Goal: Use online tool/utility: Utilize a website feature to perform a specific function

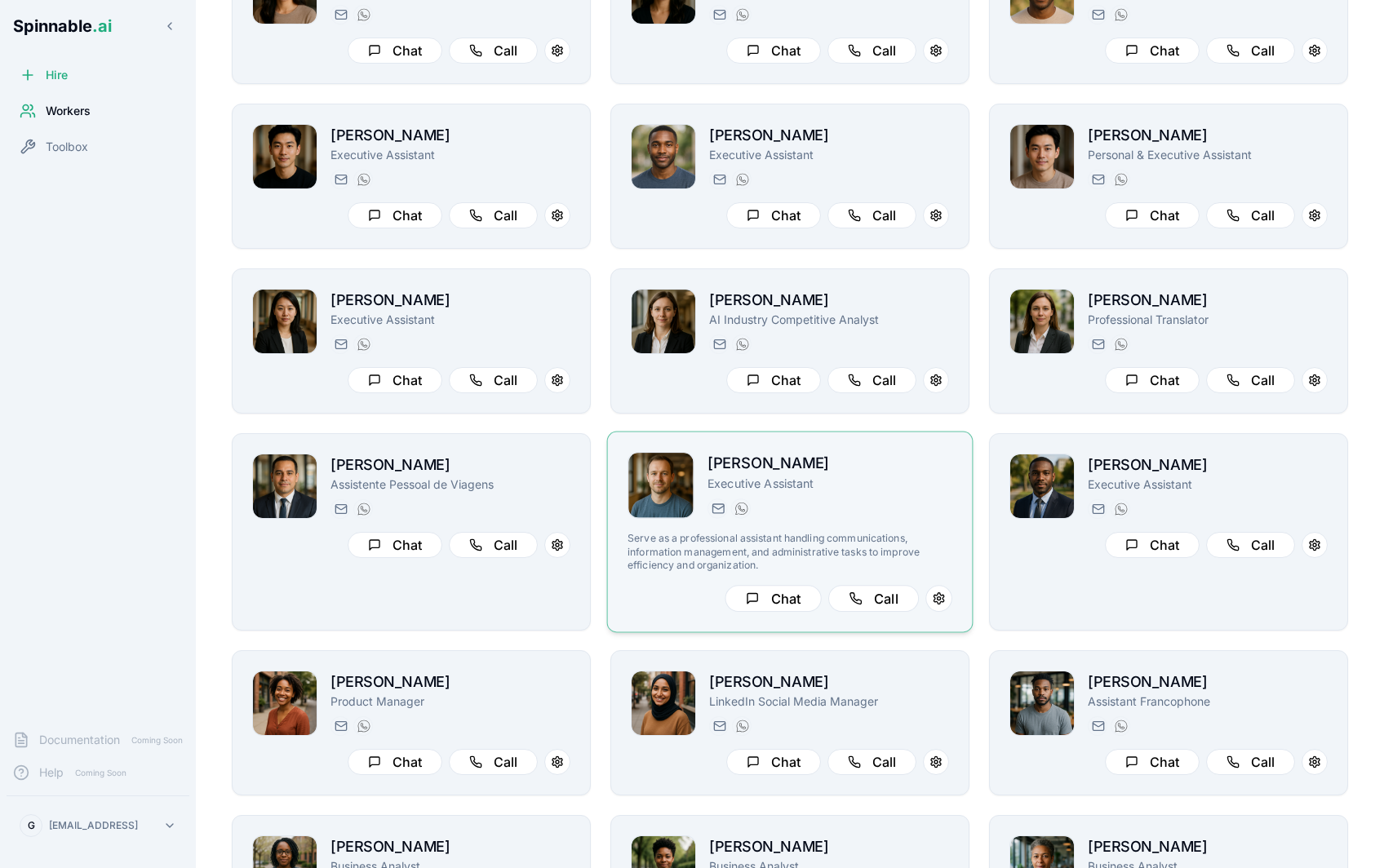
scroll to position [1147, 0]
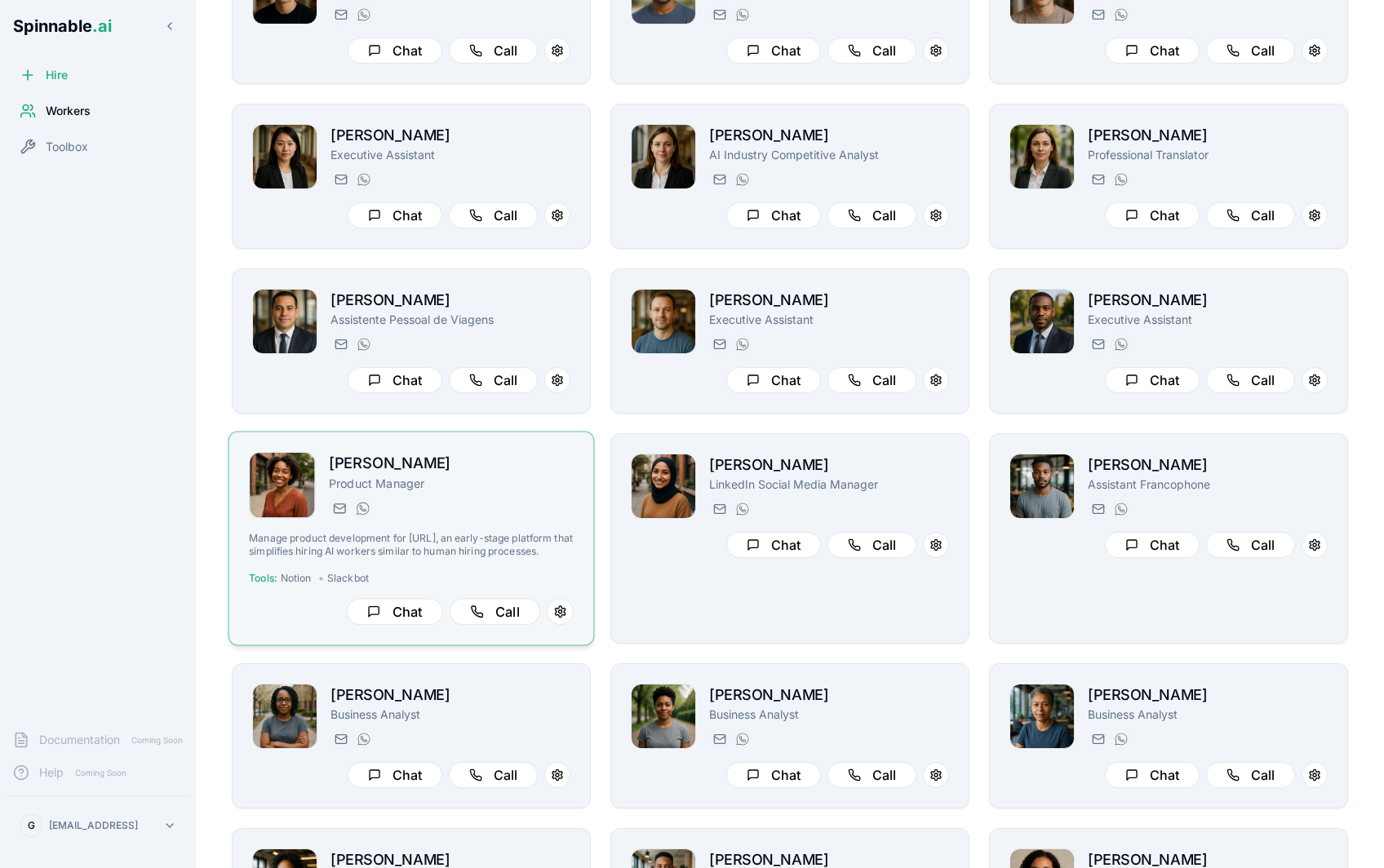
click at [516, 505] on div "[PERSON_NAME][EMAIL_ADDRESS][PERSON_NAME] [PHONE_NUMBER]" at bounding box center [450, 508] width 244 height 19
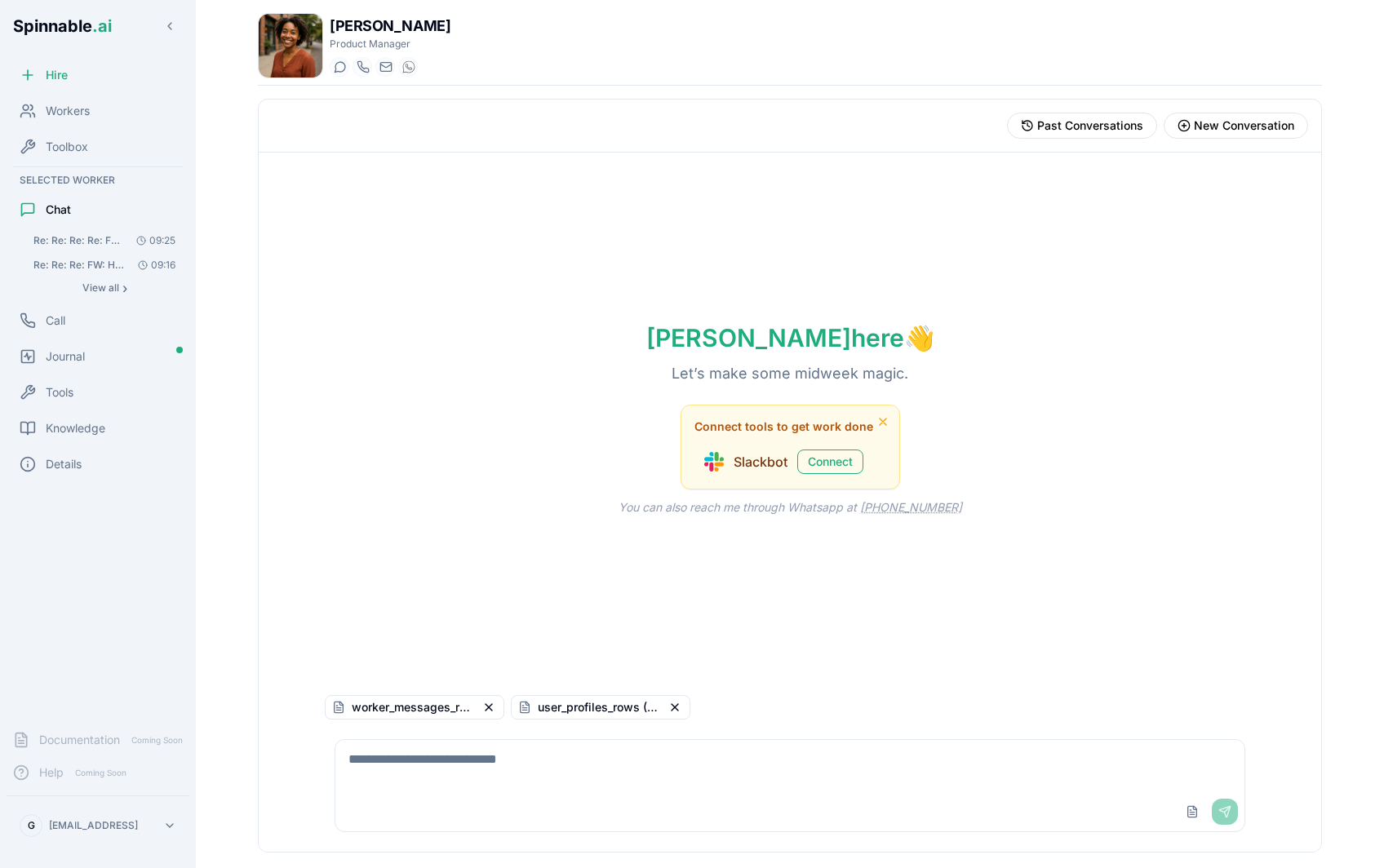
click at [536, 769] on textarea at bounding box center [790, 765] width 909 height 53
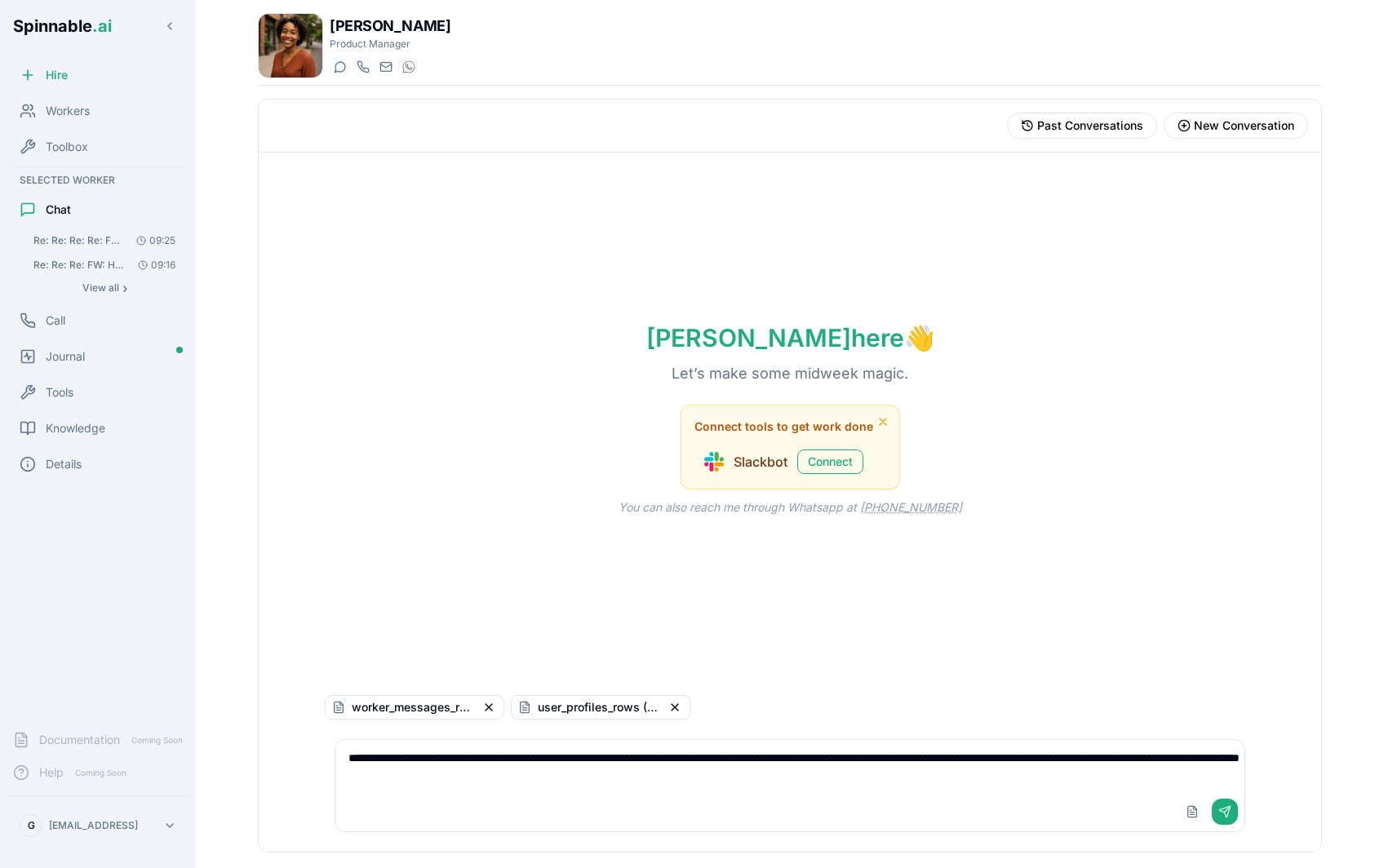
scroll to position [7, 0]
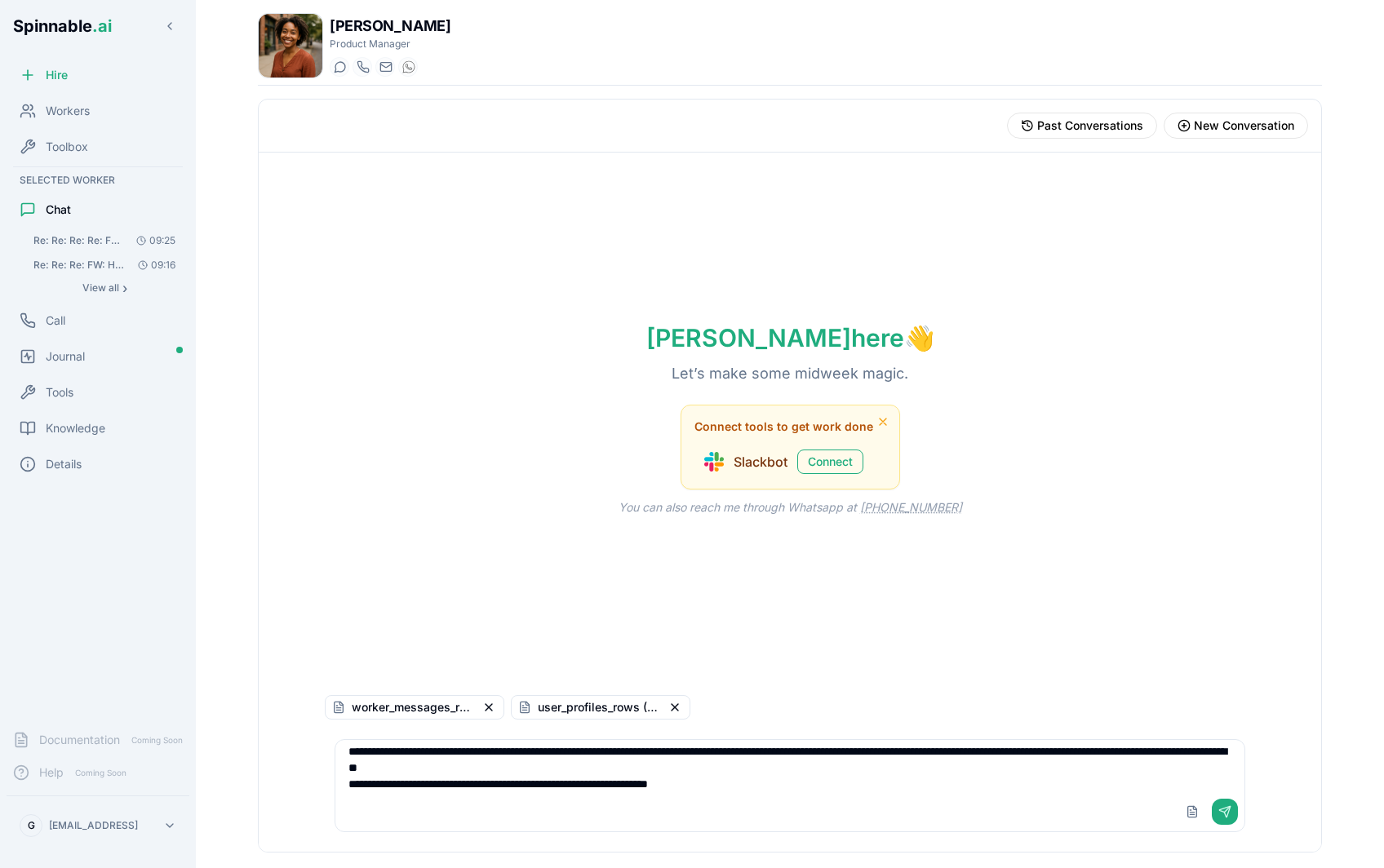
type textarea "**********"
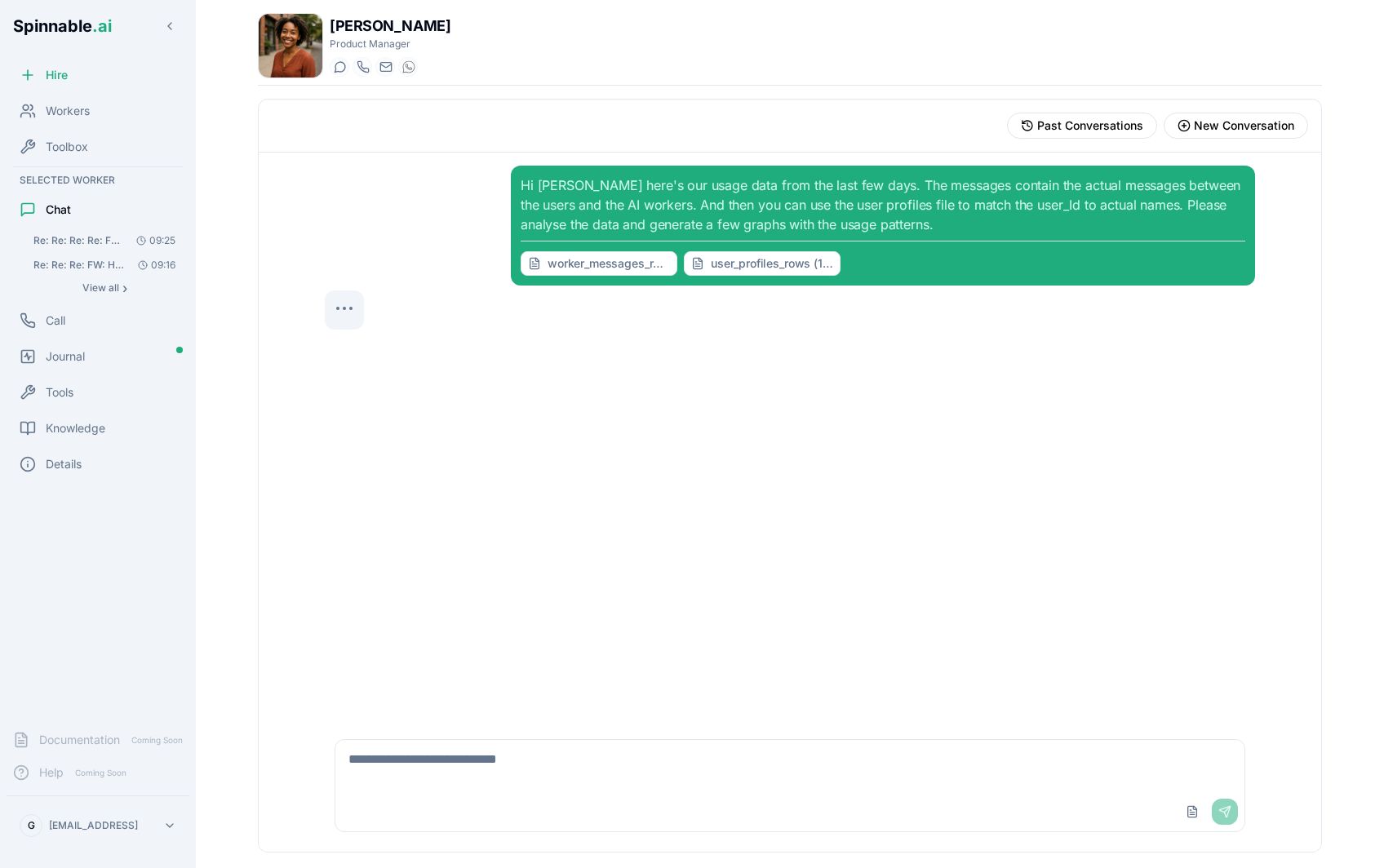
scroll to position [0, 0]
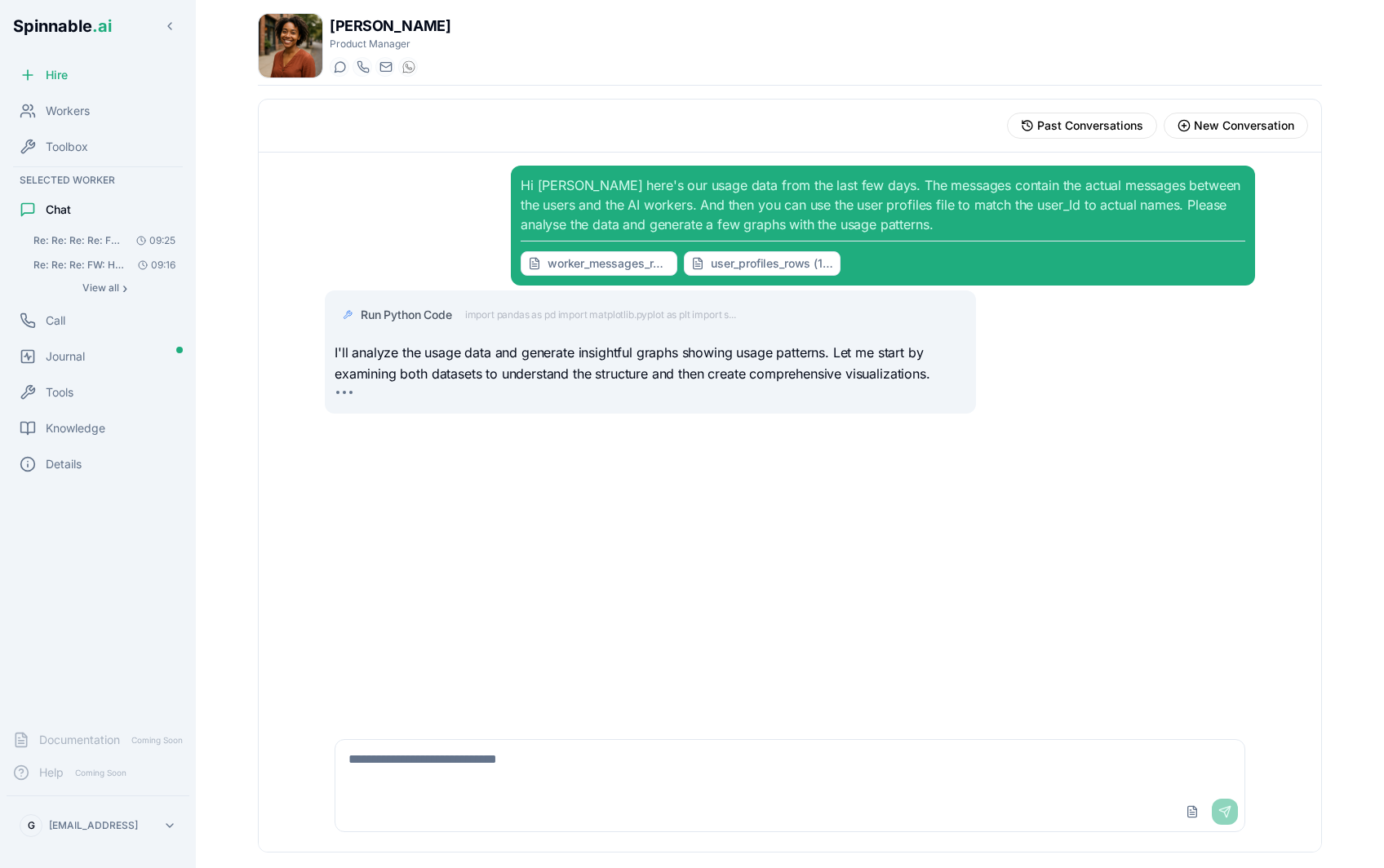
click at [407, 314] on span "Run Python Code" at bounding box center [406, 315] width 92 height 17
click at [411, 315] on span "Run Python Code" at bounding box center [406, 315] width 92 height 17
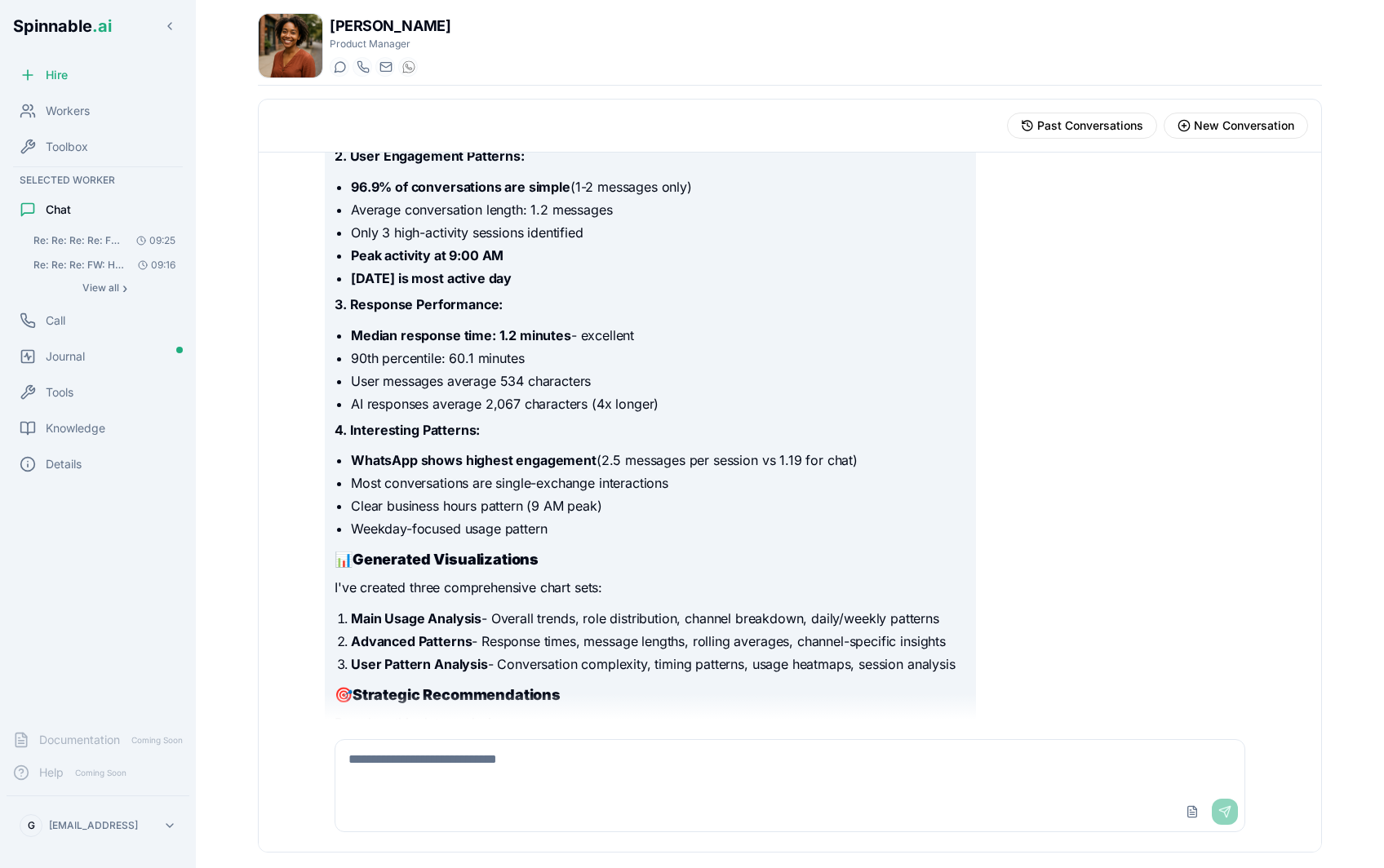
scroll to position [1294, 0]
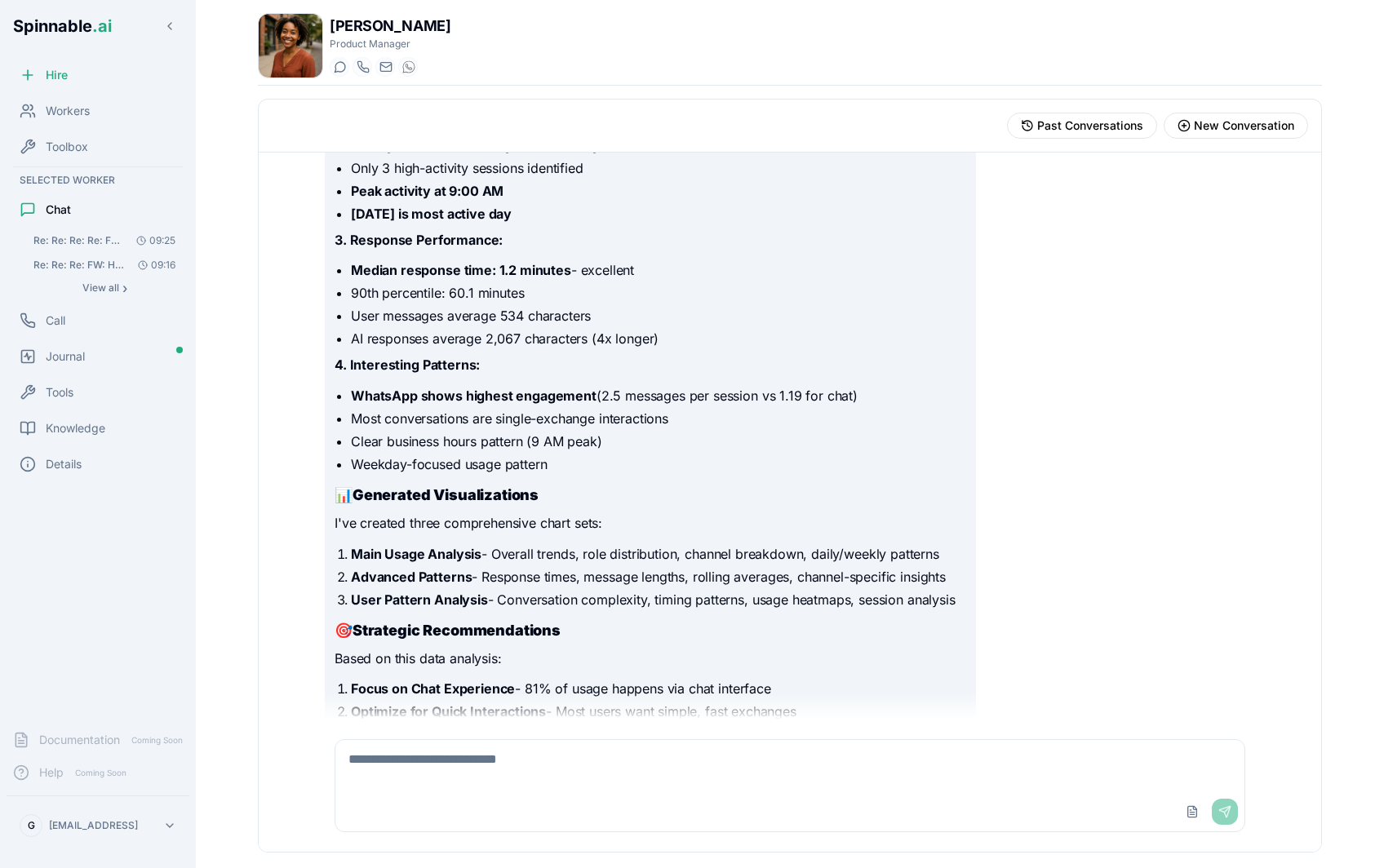
scroll to position [983, 0]
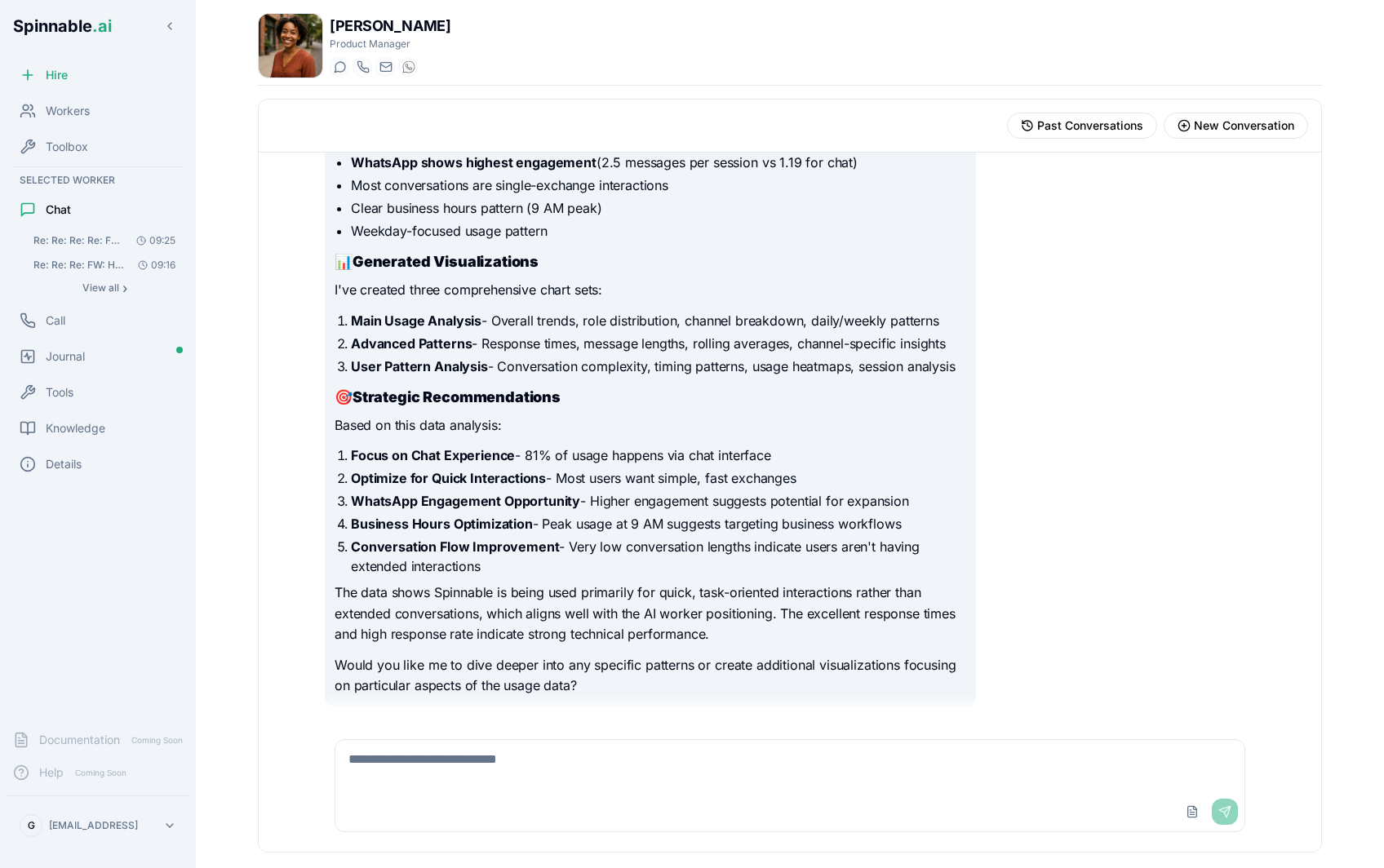
click at [586, 760] on textarea at bounding box center [790, 765] width 909 height 53
type textarea "*"
type textarea "**********"
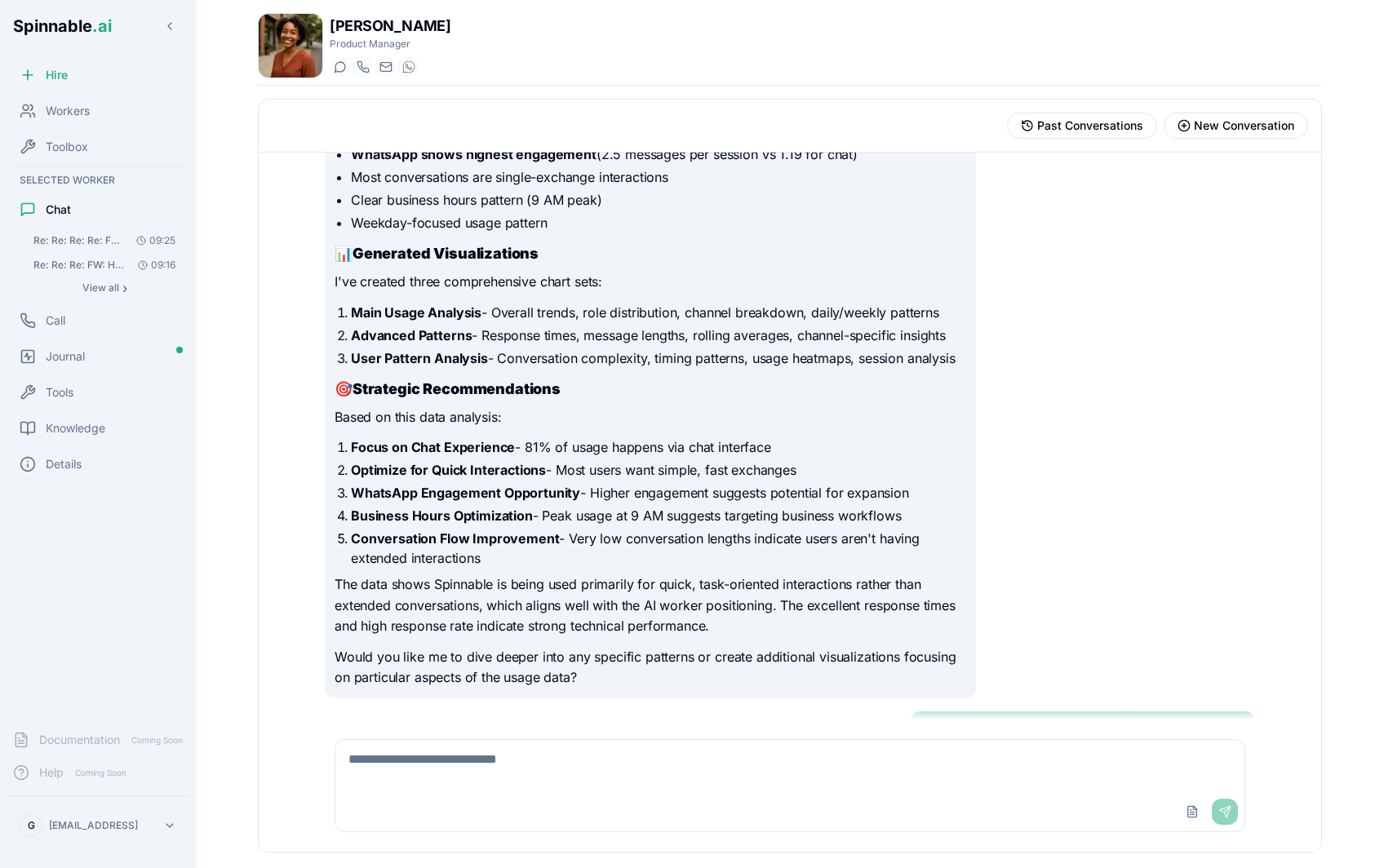
scroll to position [1216, 0]
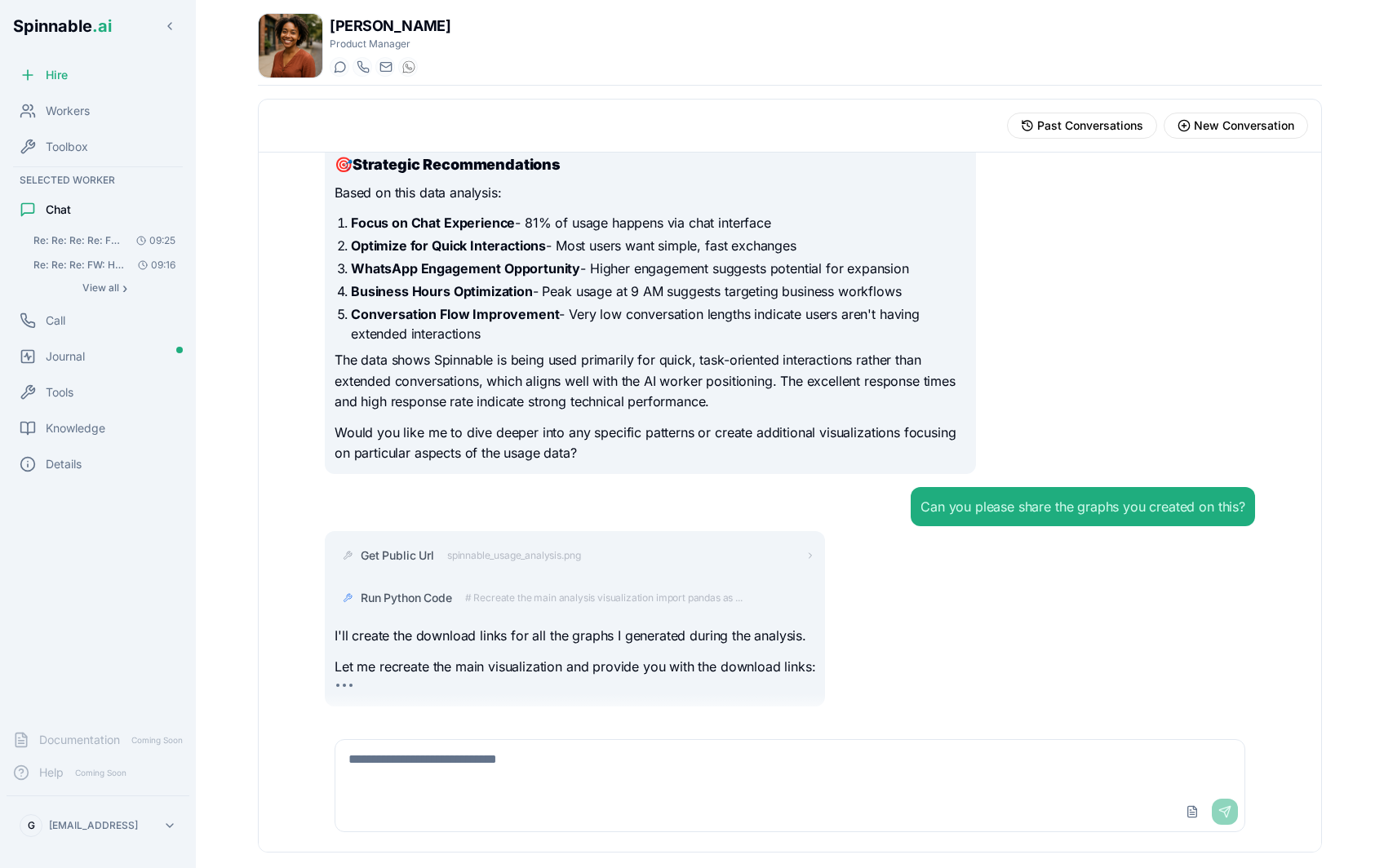
click at [550, 594] on span "# Recreate the main analysis visualization import pandas as ..." at bounding box center [604, 598] width 278 height 13
click at [550, 594] on div "Run Python Code" at bounding box center [587, 598] width 455 height 17
click at [569, 597] on span "# Recreate the main analysis visualization import pandas as ..." at bounding box center [604, 598] width 278 height 13
click at [569, 597] on div "Run Python Code" at bounding box center [587, 598] width 455 height 17
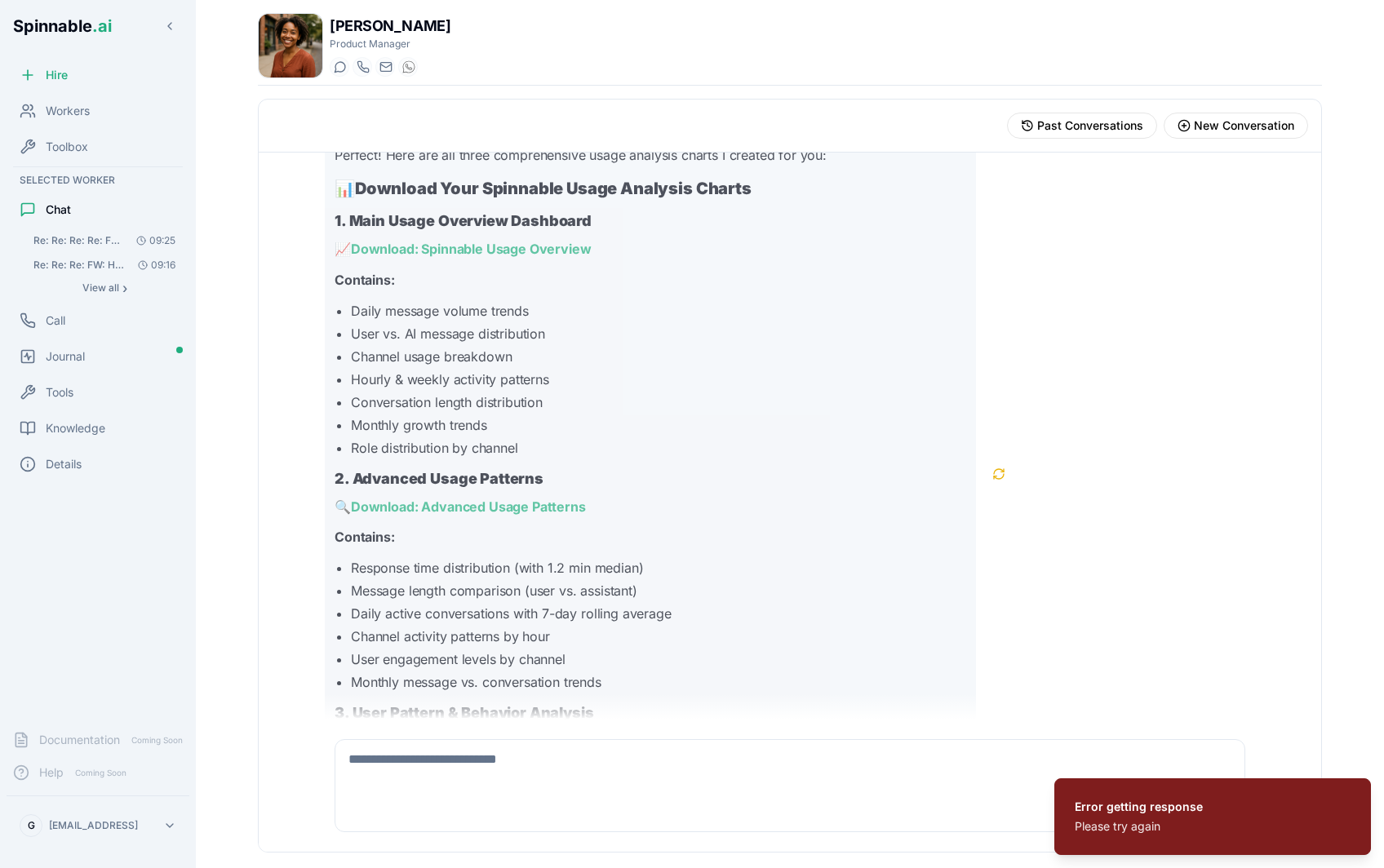
scroll to position [2496, 0]
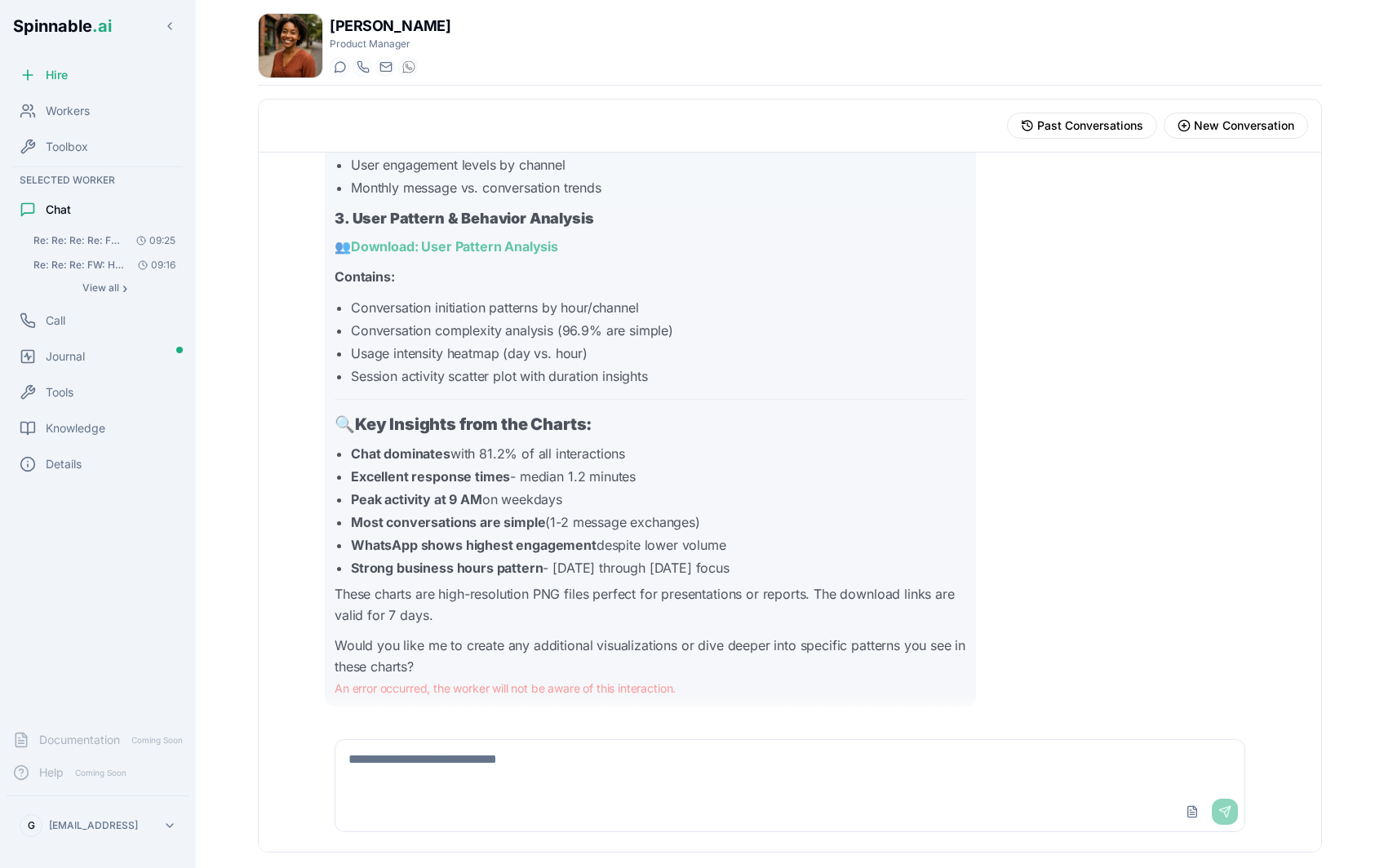
click at [548, 649] on p "Would you like me to create any additional visualizations or dive deeper into s…" at bounding box center [650, 656] width 632 height 42
drag, startPoint x: 405, startPoint y: 695, endPoint x: 449, endPoint y: 690, distance: 44.3
click at [449, 690] on p "An error occurred, the worker will not be aware of this interaction." at bounding box center [650, 689] width 632 height 17
click at [475, 683] on p "An error occurred, the worker will not be aware of this interaction." at bounding box center [650, 689] width 632 height 17
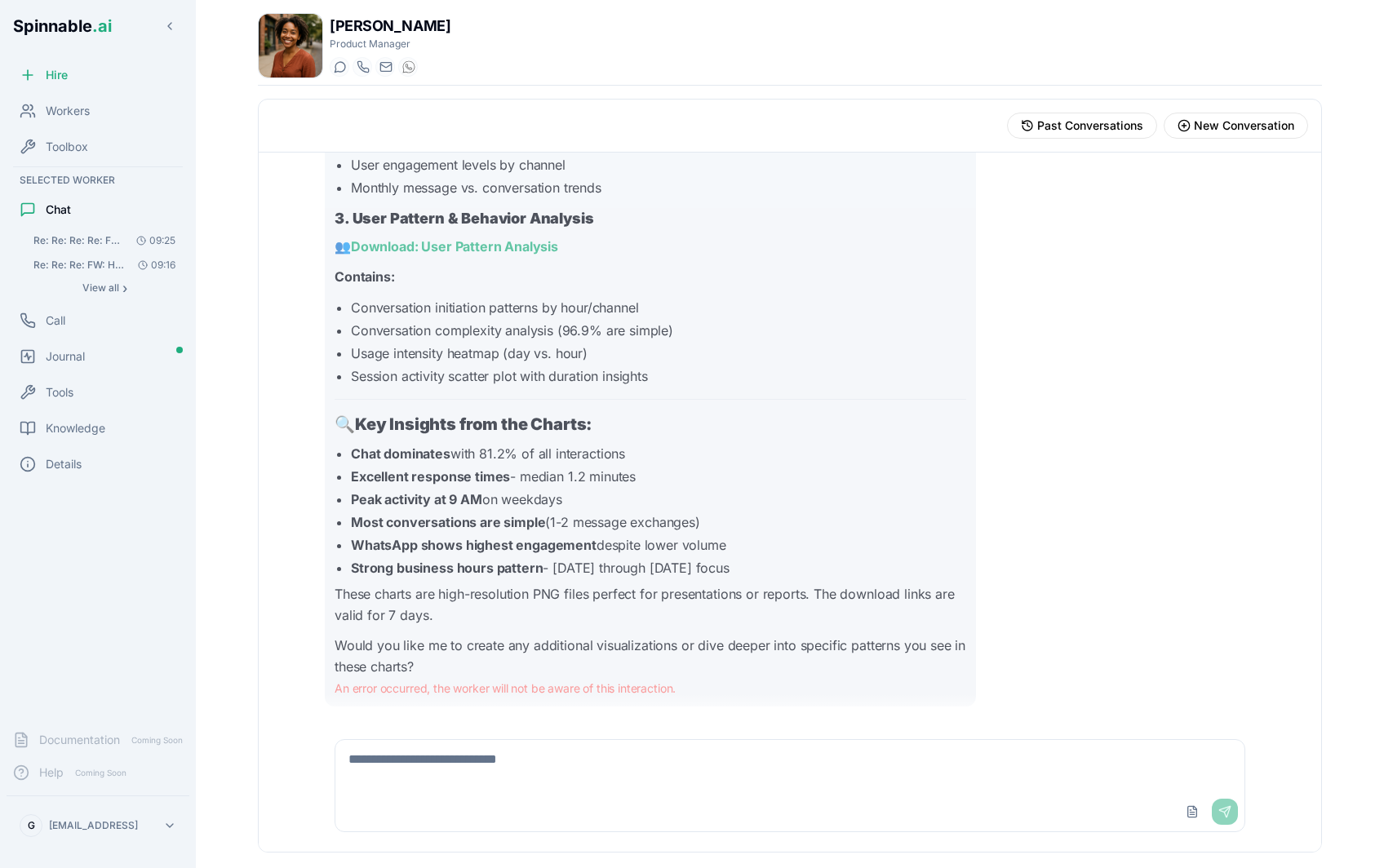
click at [516, 690] on p "An error occurred, the worker will not be aware of this interaction." at bounding box center [650, 689] width 632 height 17
click at [466, 686] on p "An error occurred, the worker will not be aware of this interaction." at bounding box center [650, 689] width 632 height 17
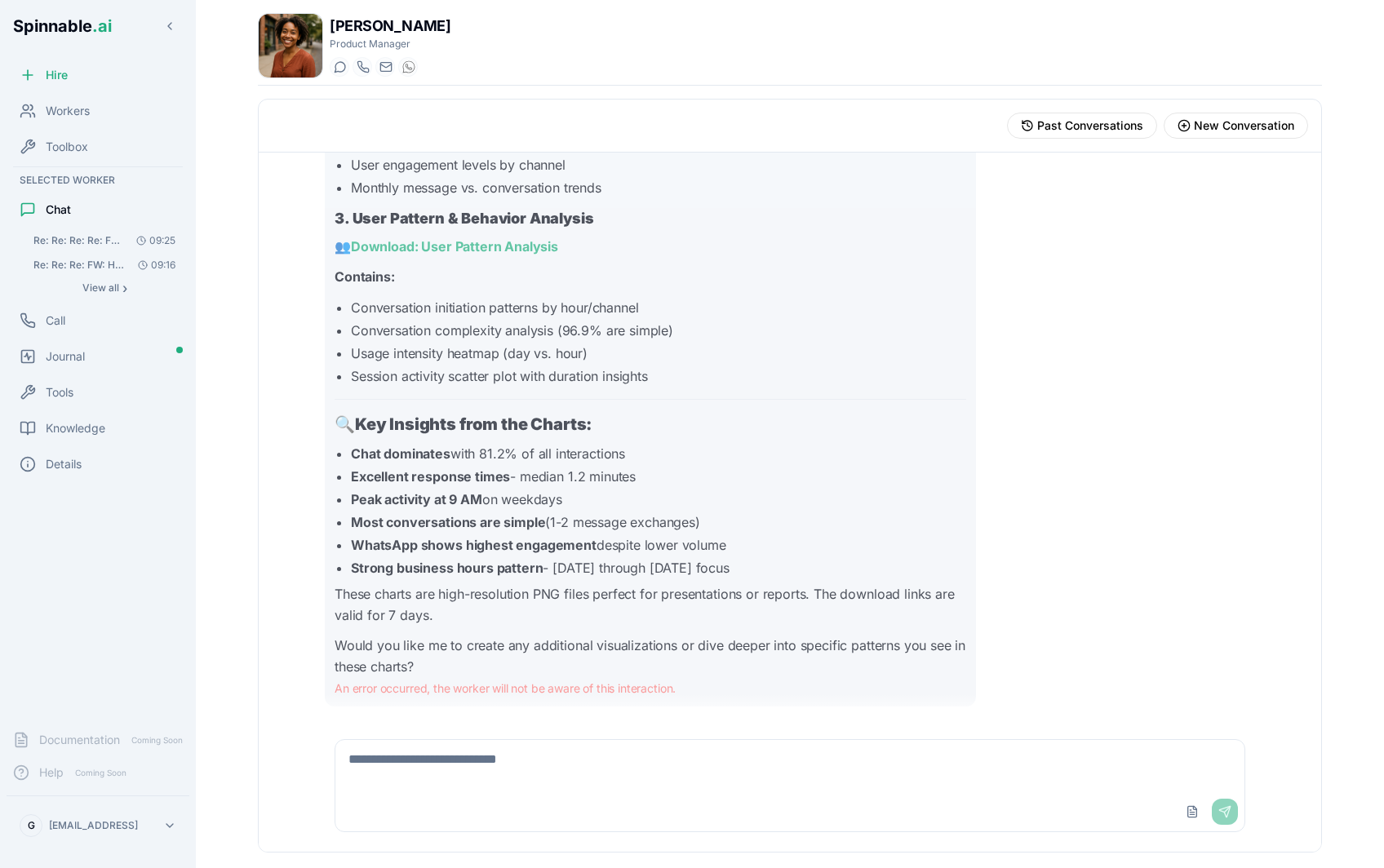
click at [466, 686] on p "An error occurred, the worker will not be aware of this interaction." at bounding box center [650, 689] width 632 height 17
click at [466, 652] on p "Would you like me to create any additional visualizations or dive deeper into s…" at bounding box center [650, 656] width 632 height 42
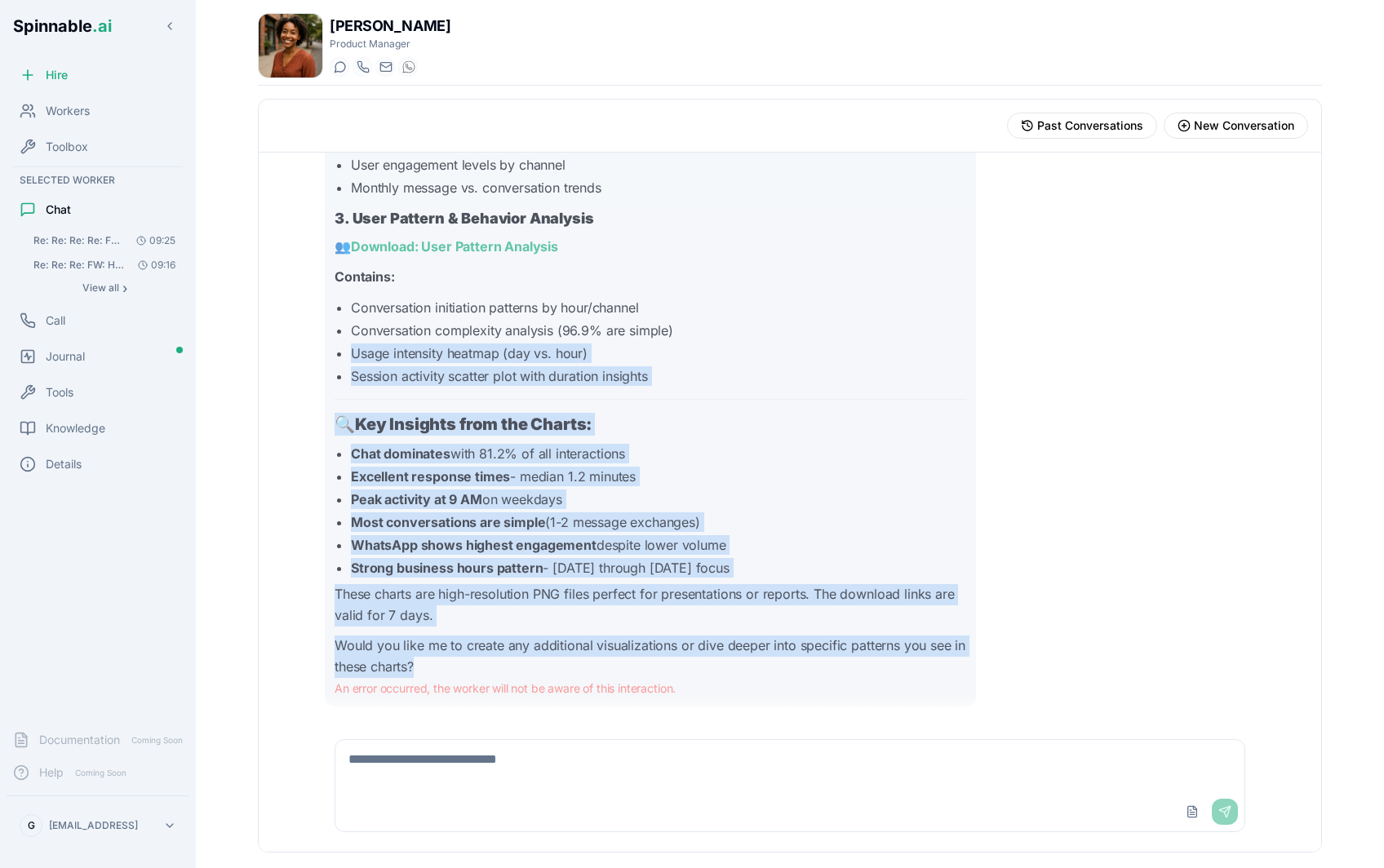
drag, startPoint x: 445, startPoint y: 665, endPoint x: 380, endPoint y: 337, distance: 334.4
click at [380, 341] on div "I'll create the download links for all the graphs I generated during the analys…" at bounding box center [650, 118] width 632 height 1118
click at [401, 564] on strong "Strong business hours pattern" at bounding box center [447, 568] width 192 height 17
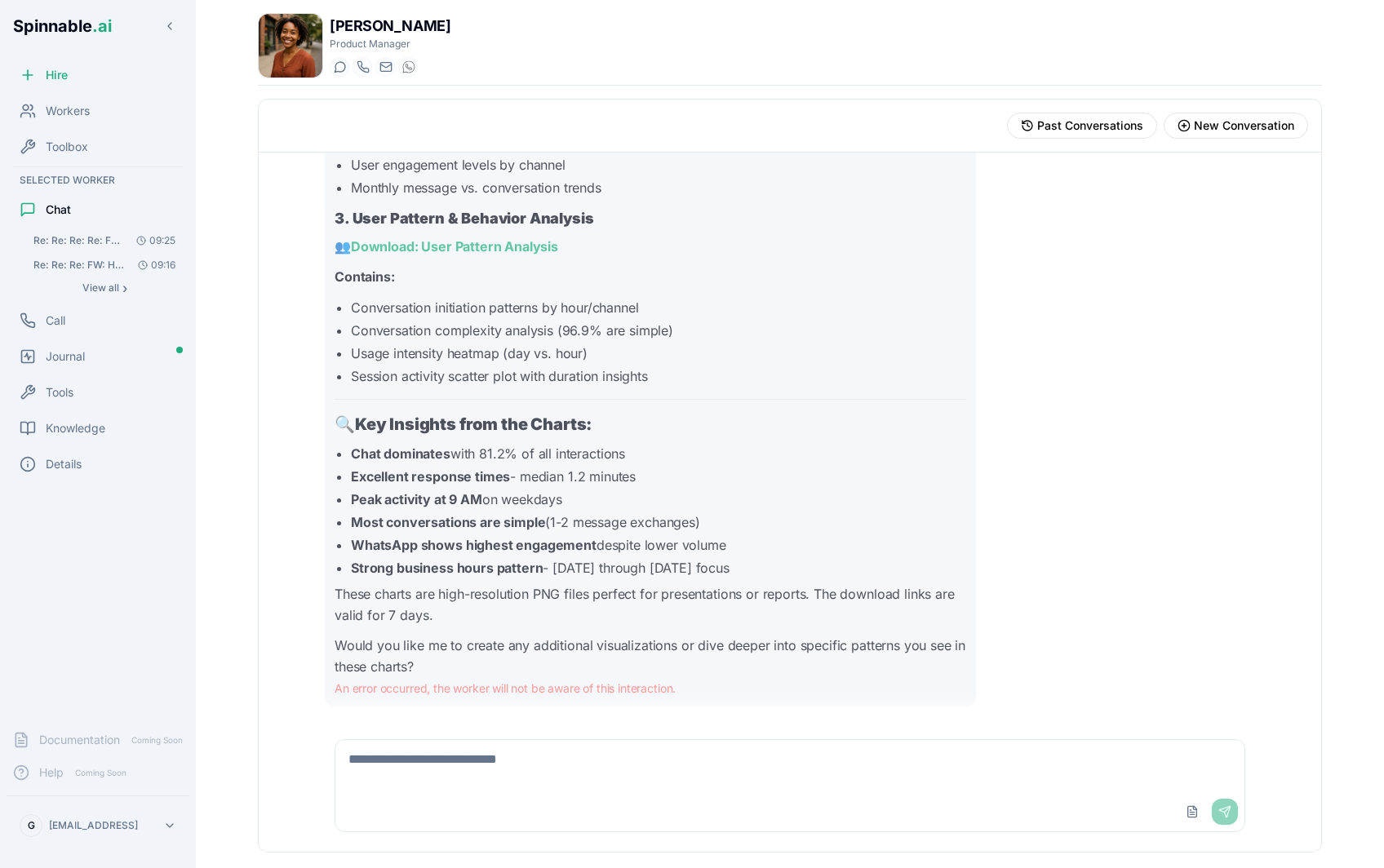
click at [461, 695] on p "An error occurred, the worker will not be aware of this interaction." at bounding box center [650, 689] width 632 height 17
click at [491, 649] on p "Would you like me to create any additional visualizations or dive deeper into s…" at bounding box center [650, 656] width 632 height 42
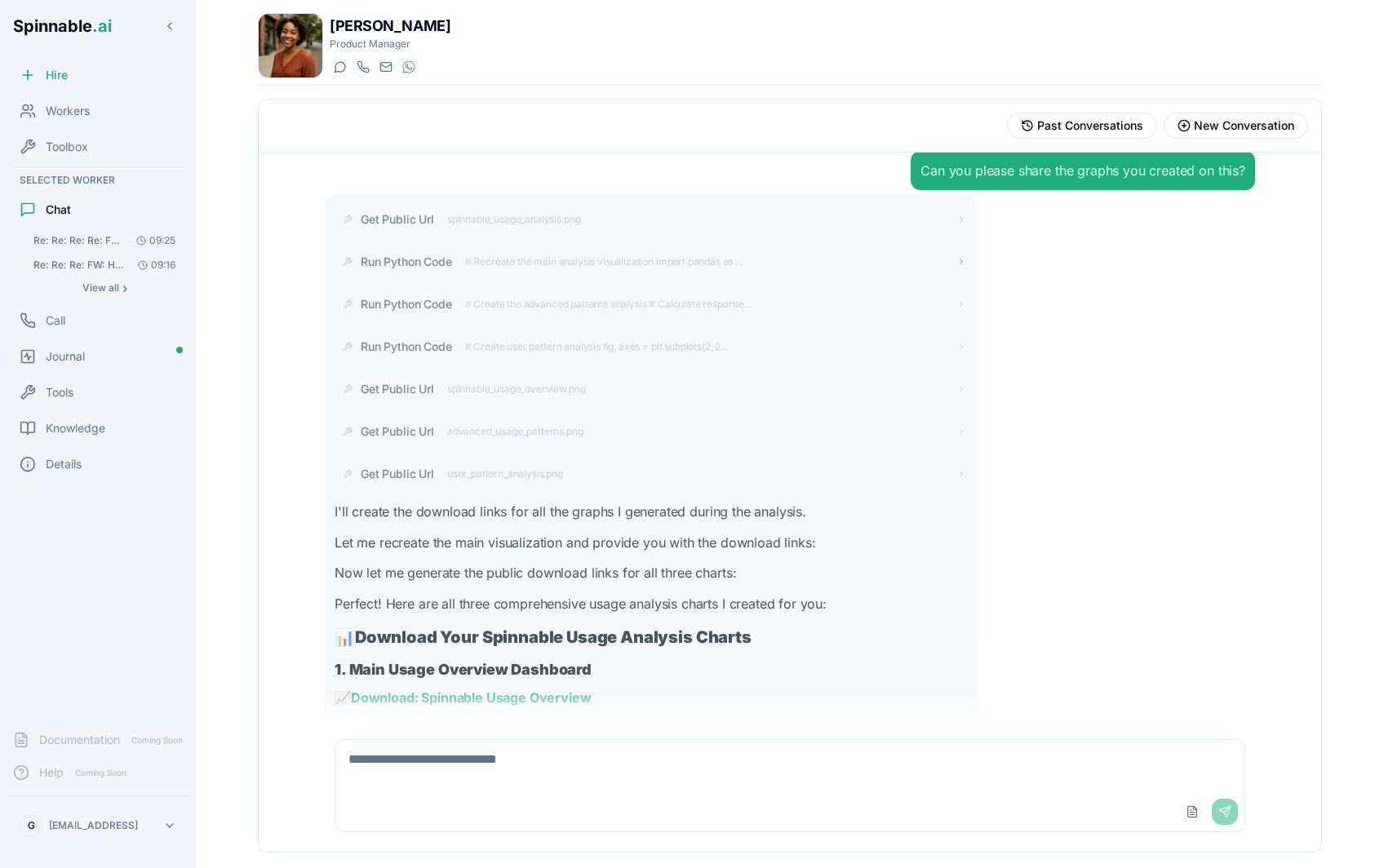
scroll to position [1534, 0]
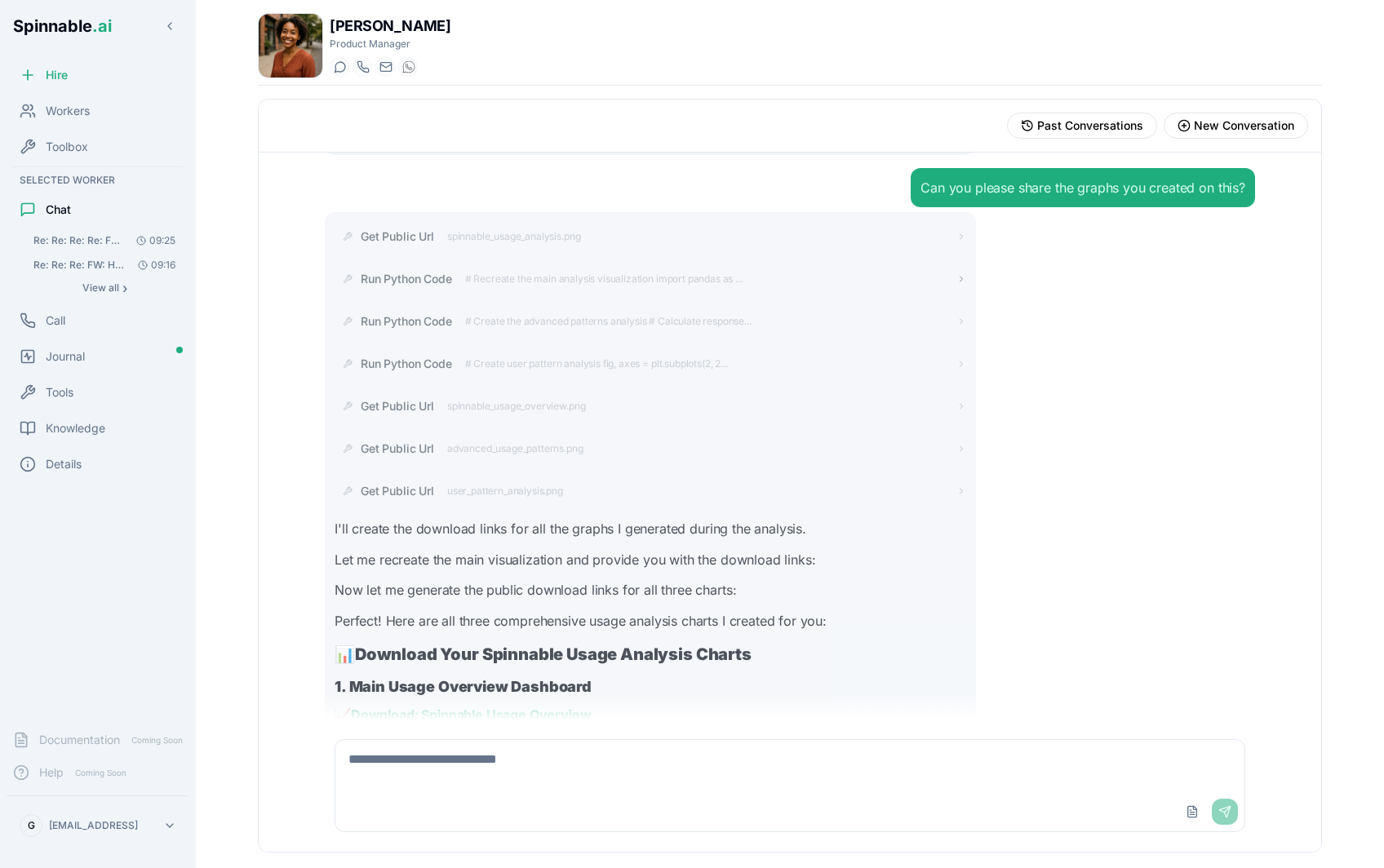
click at [486, 770] on textarea at bounding box center [790, 765] width 909 height 53
type textarea "**********"
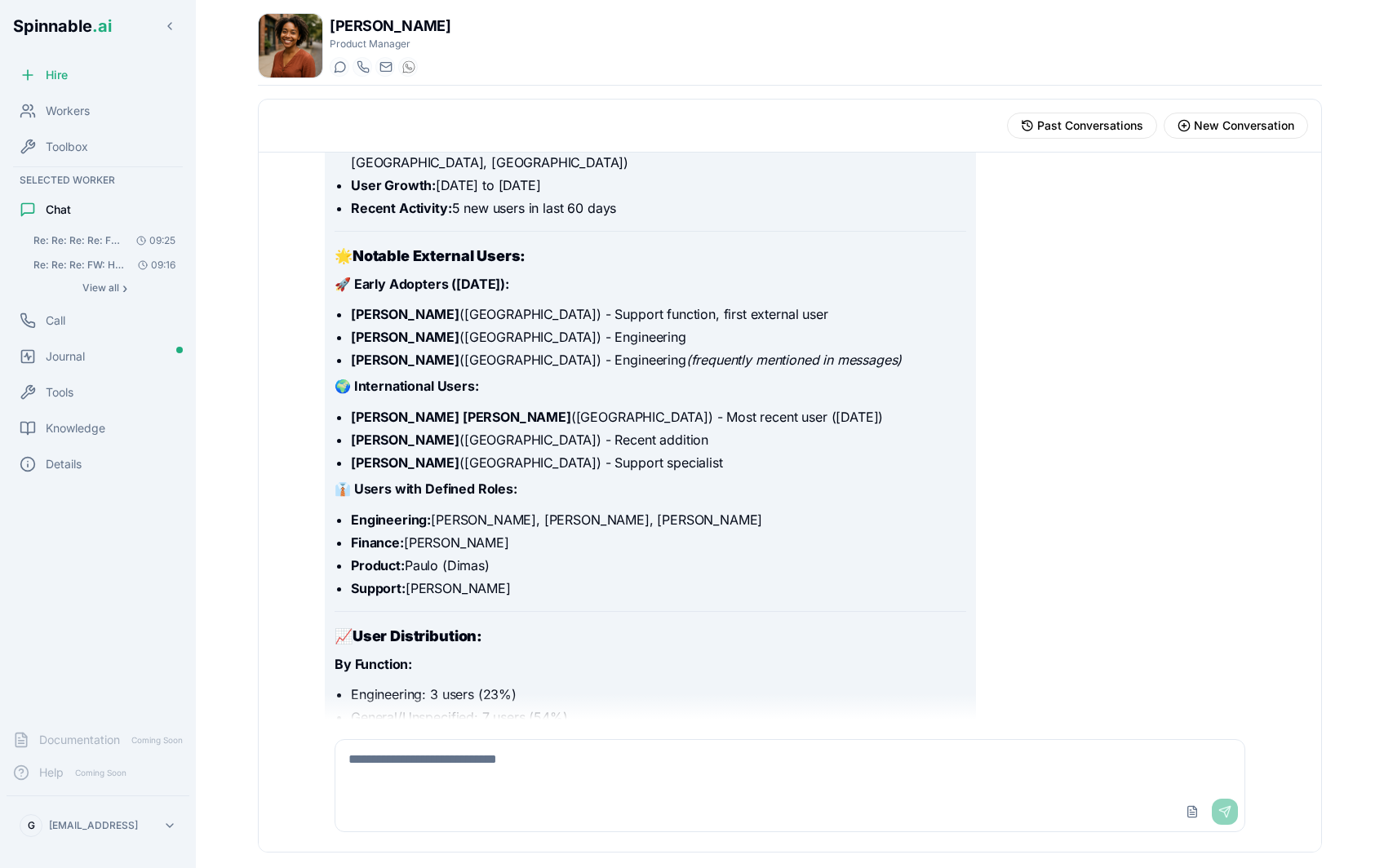
scroll to position [3755, 0]
click at [676, 774] on textarea at bounding box center [790, 765] width 909 height 53
type textarea "**********"
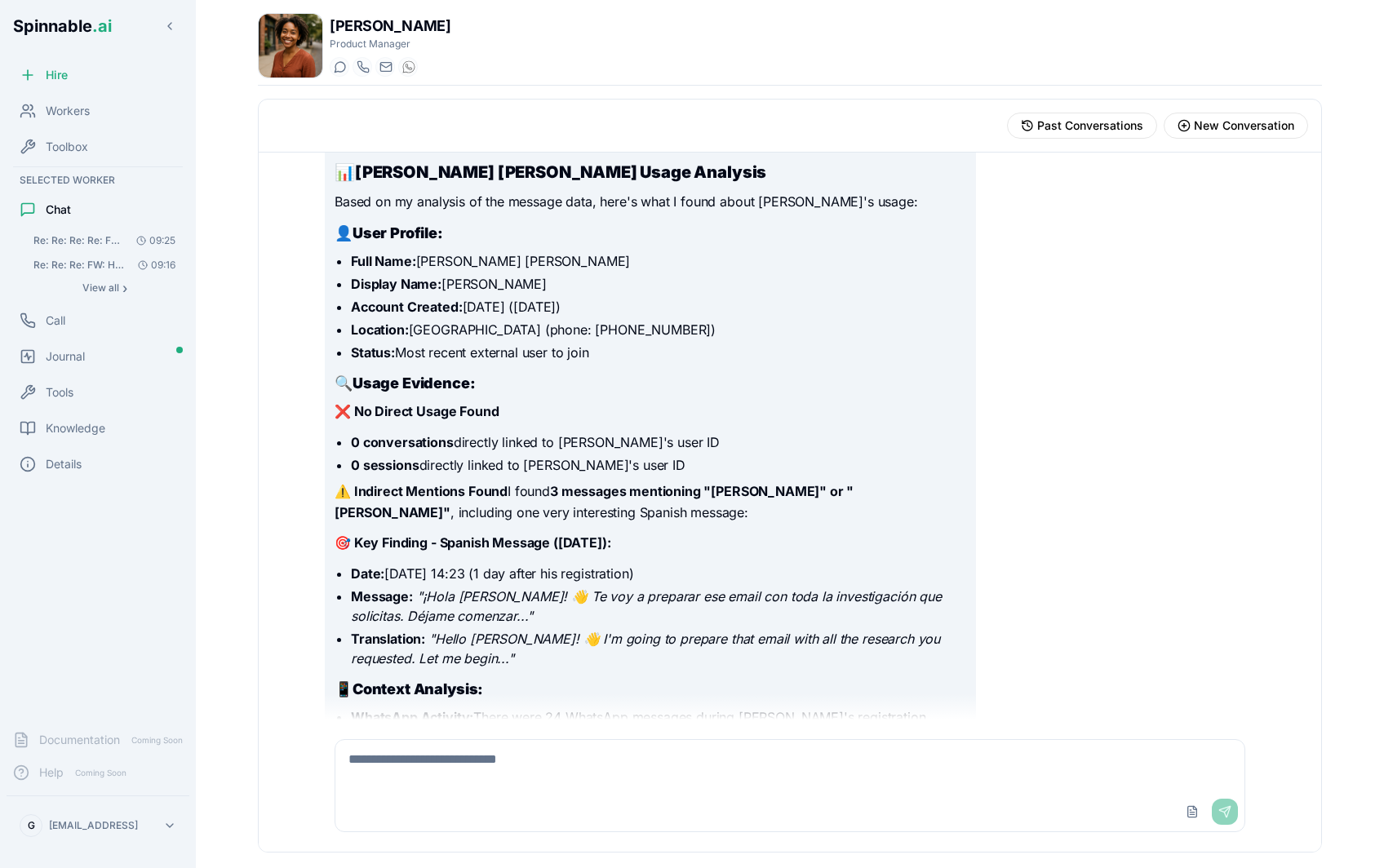
scroll to position [4997, 0]
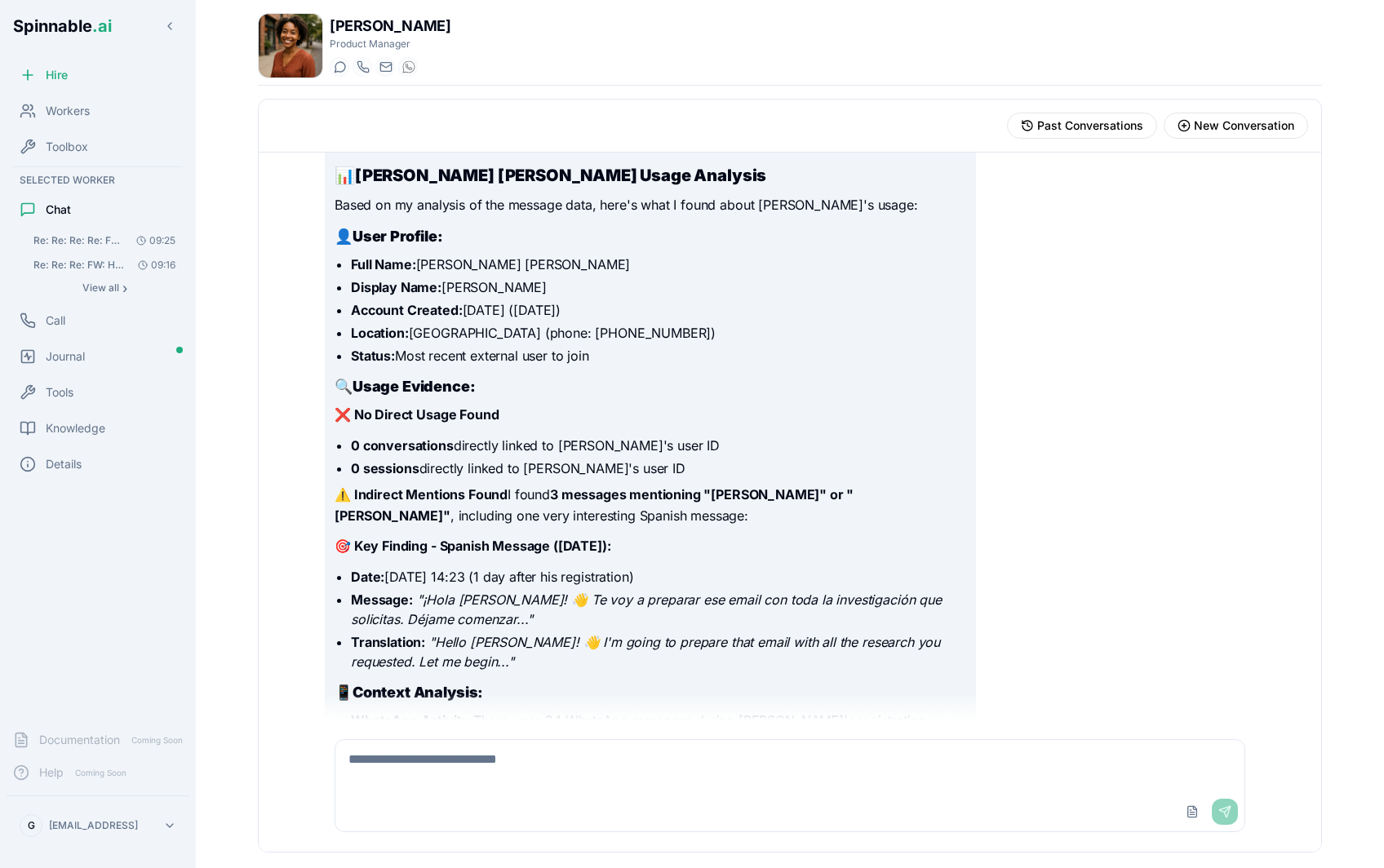
click at [712, 486] on strong "3 messages mentioning "[PERSON_NAME]" or "[PERSON_NAME]"" at bounding box center [594, 504] width 519 height 38
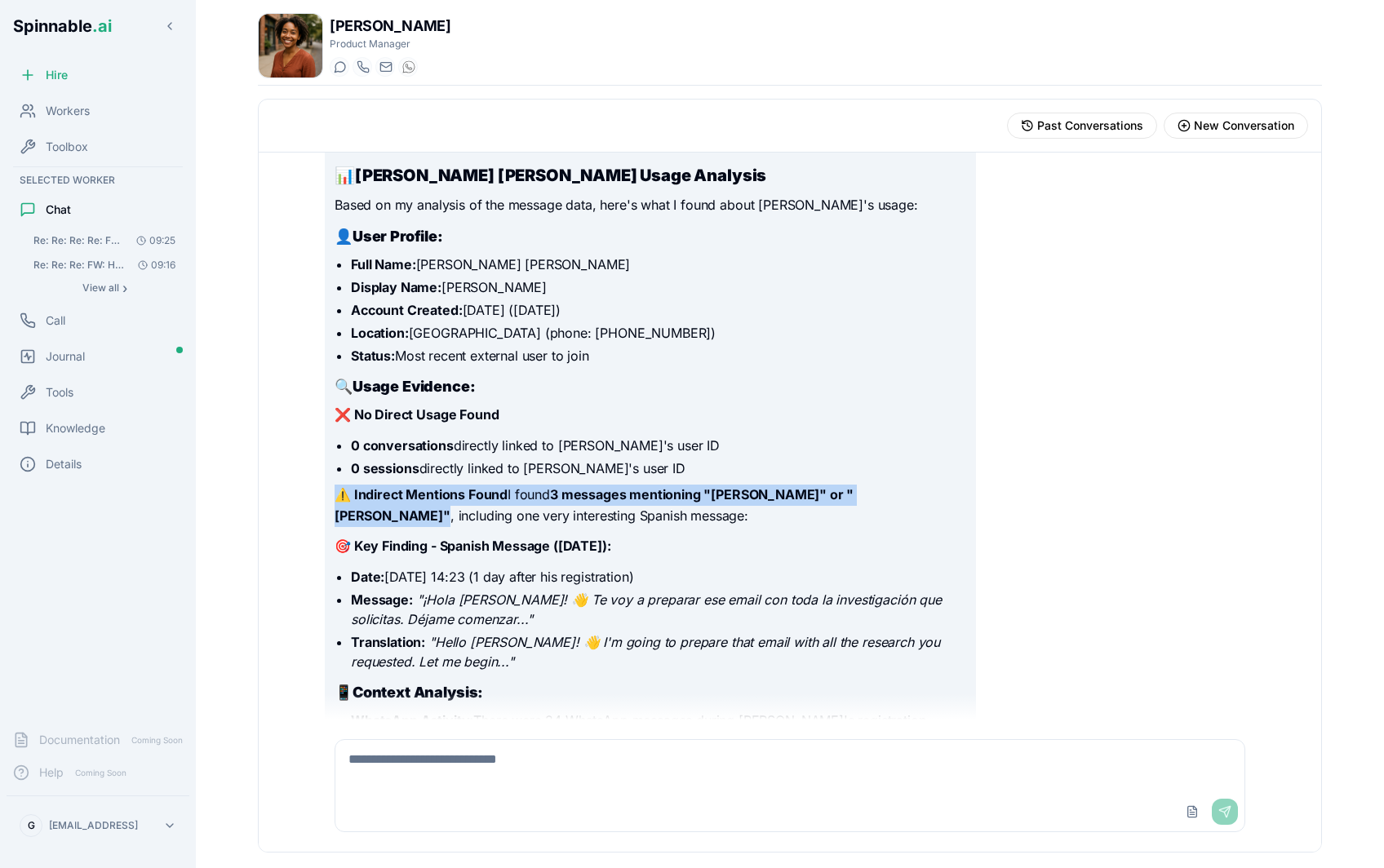
click at [712, 486] on strong "3 messages mentioning "[PERSON_NAME]" or "[PERSON_NAME]"" at bounding box center [594, 504] width 519 height 38
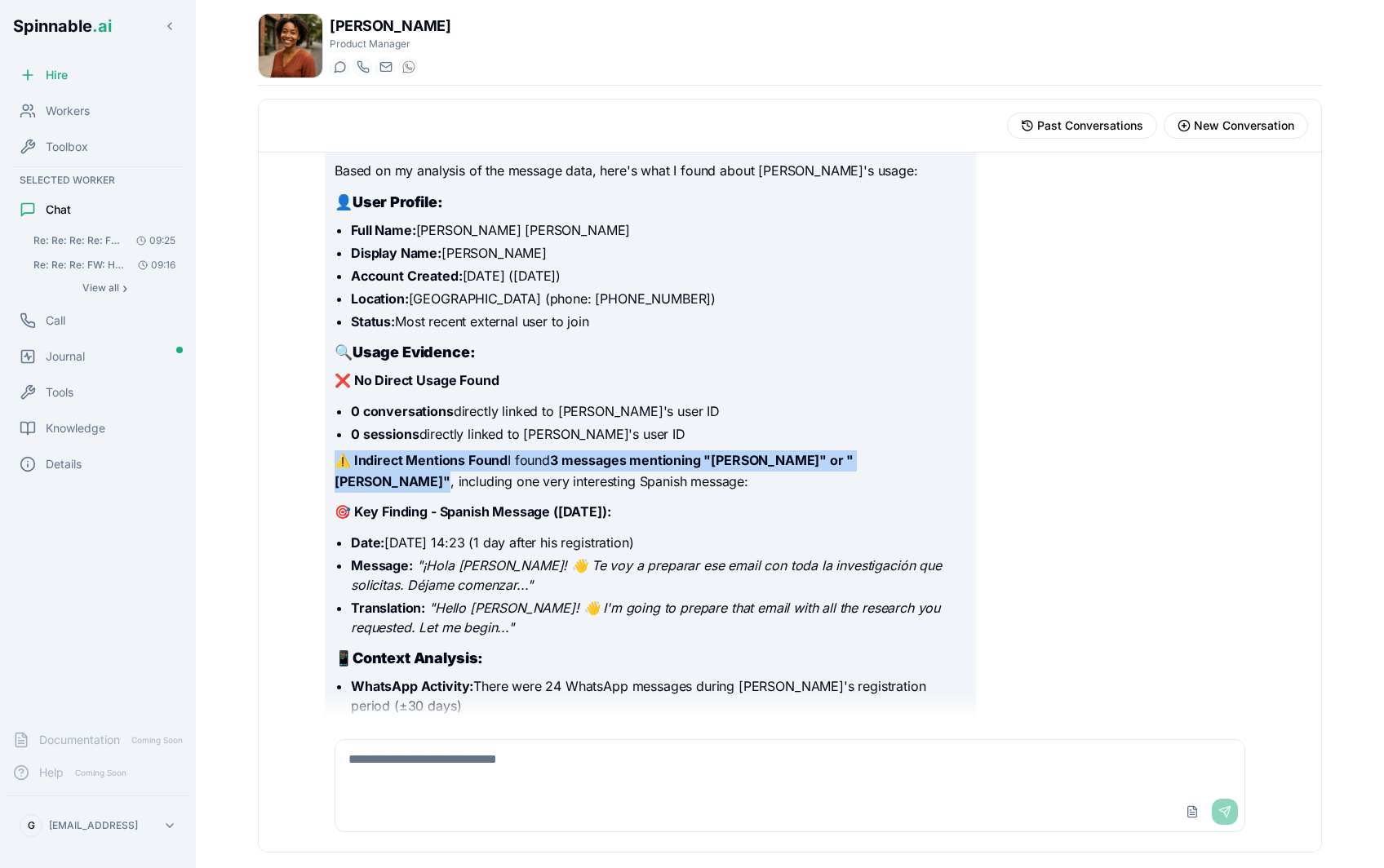
scroll to position [5032, 0]
click at [453, 532] on li "Date: [DATE] 14:23 (1 day after his registration)" at bounding box center [659, 541] width 616 height 19
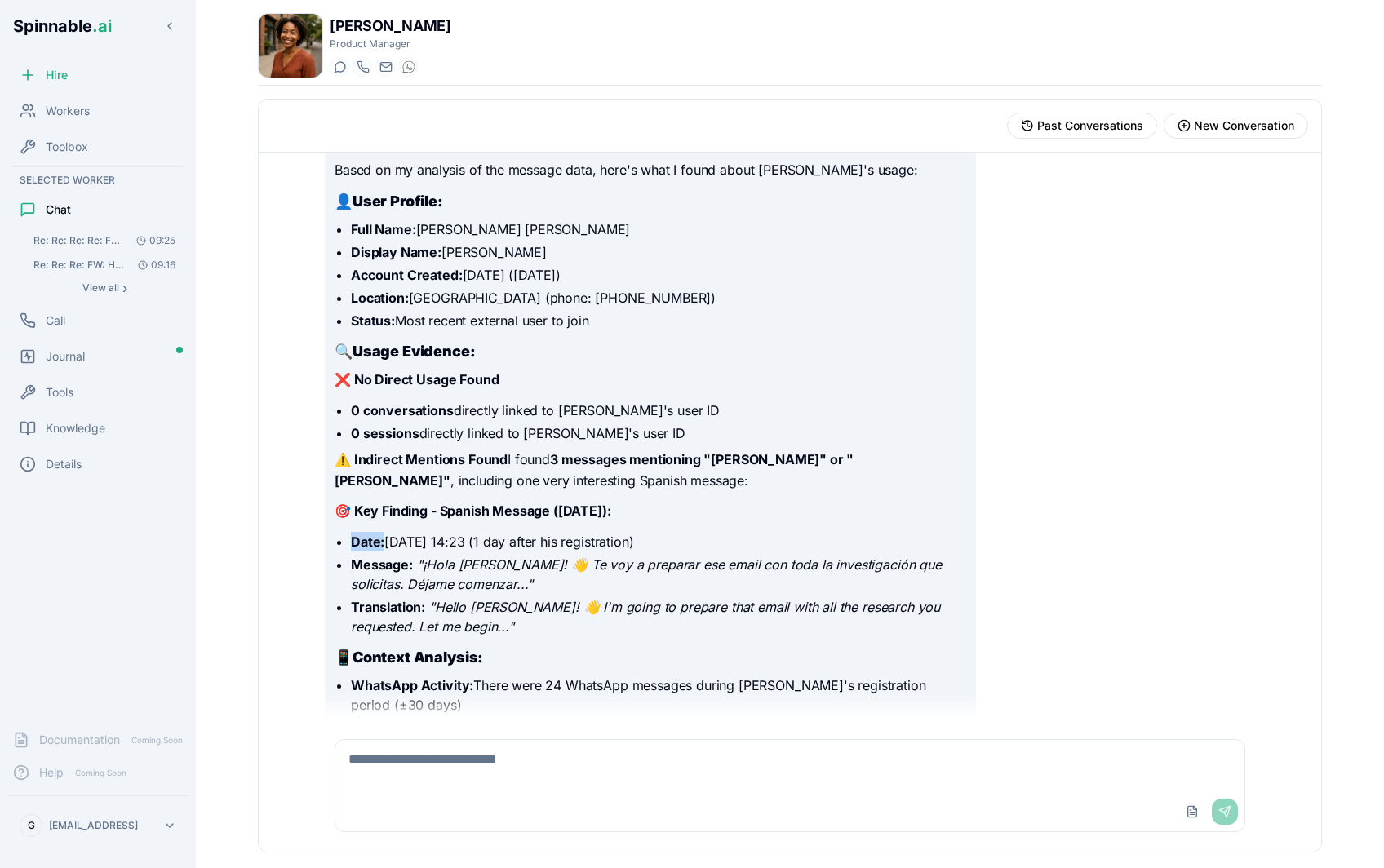
click at [453, 532] on li "Date: [DATE] 14:23 (1 day after his registration)" at bounding box center [659, 541] width 616 height 19
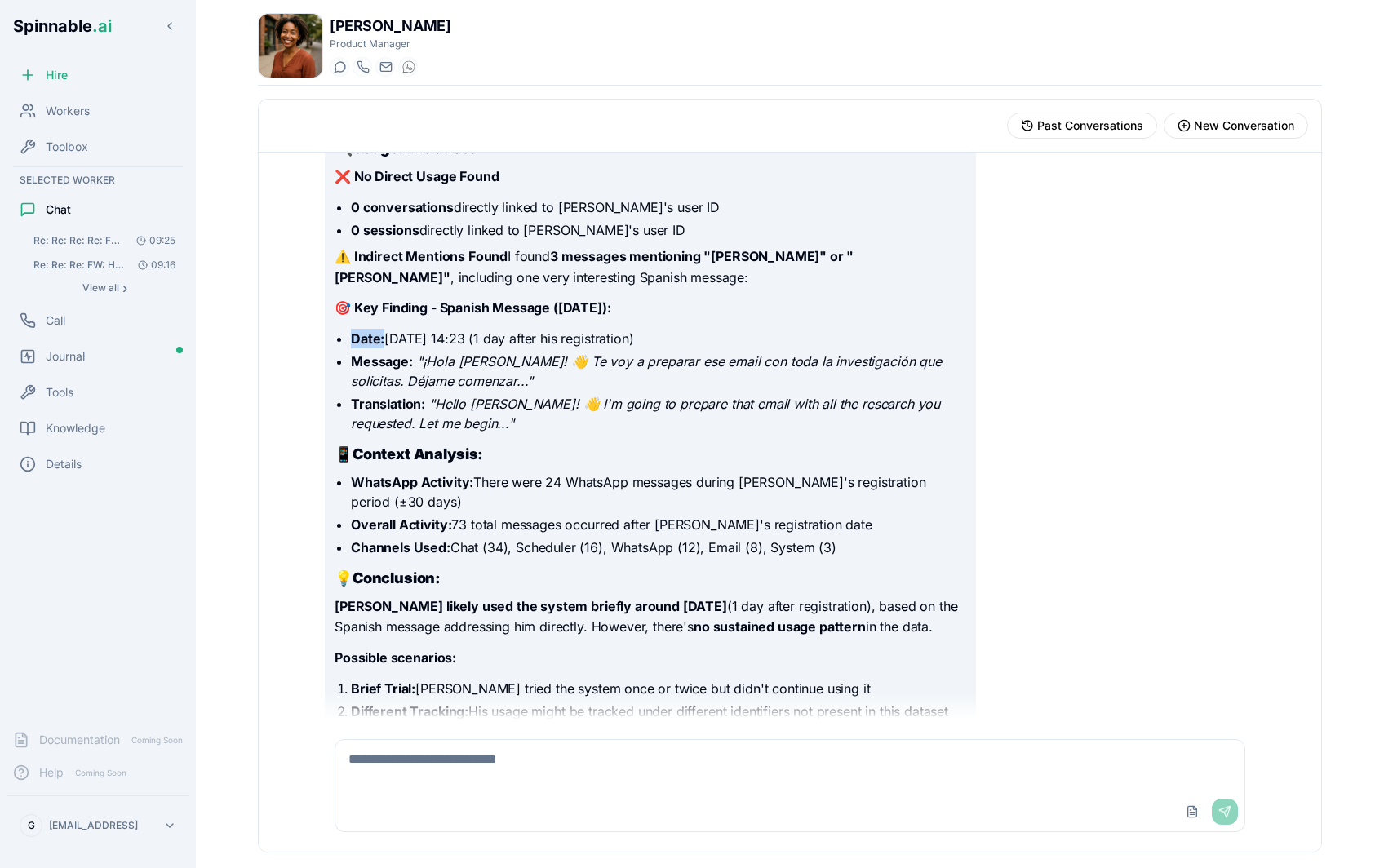
scroll to position [5384, 0]
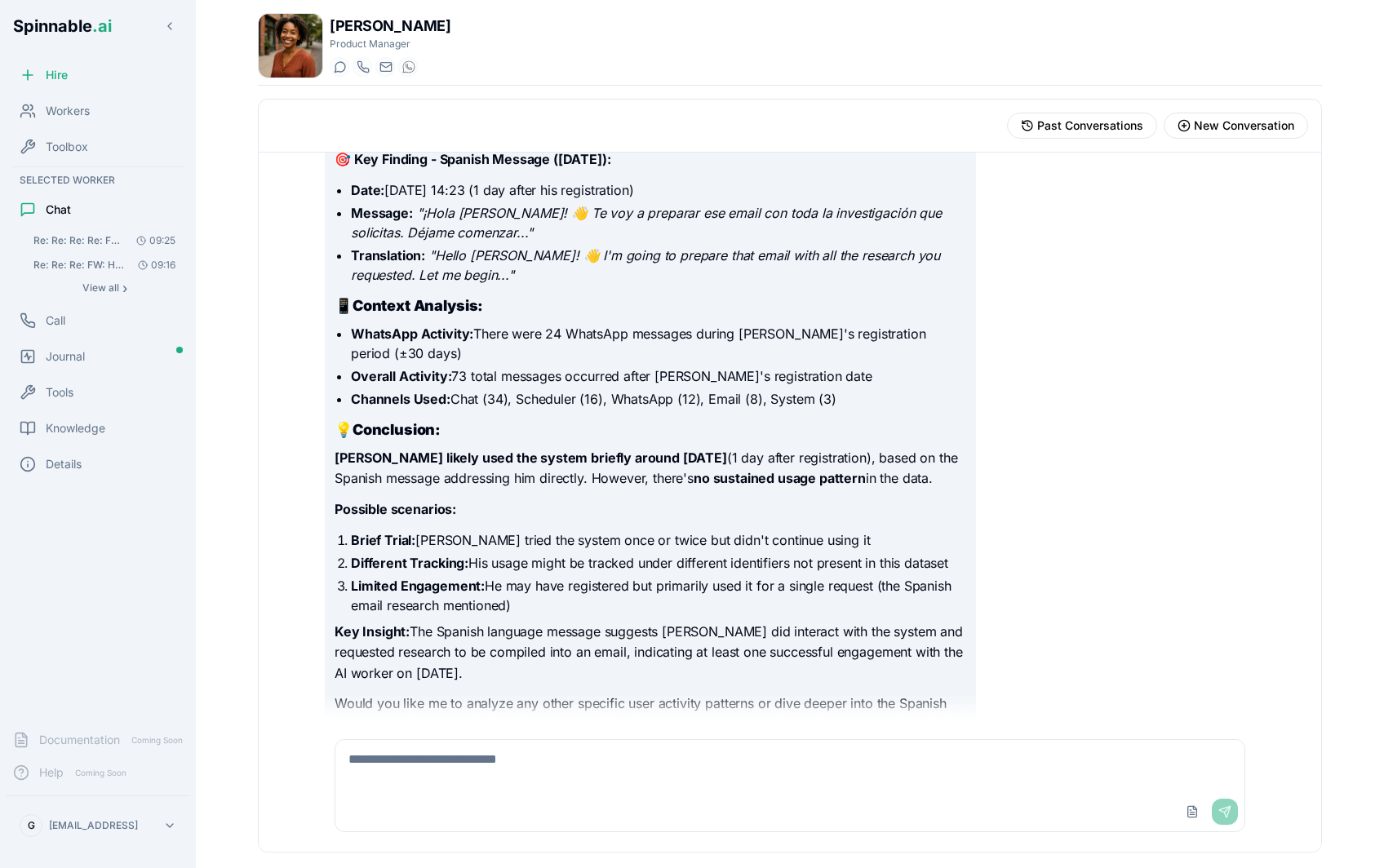
click at [530, 769] on textarea at bounding box center [790, 765] width 909 height 53
type textarea "**********"
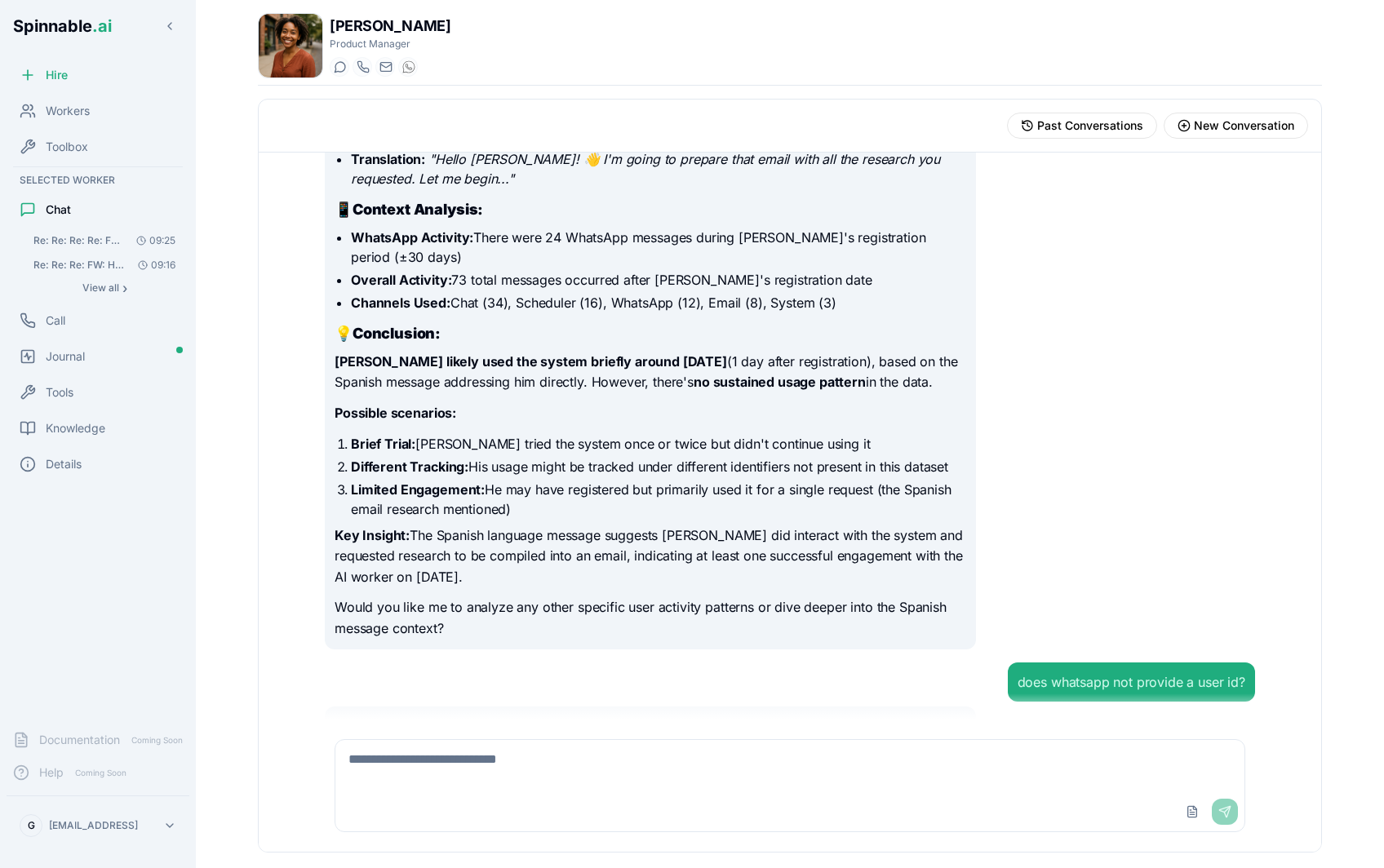
scroll to position [6476, 0]
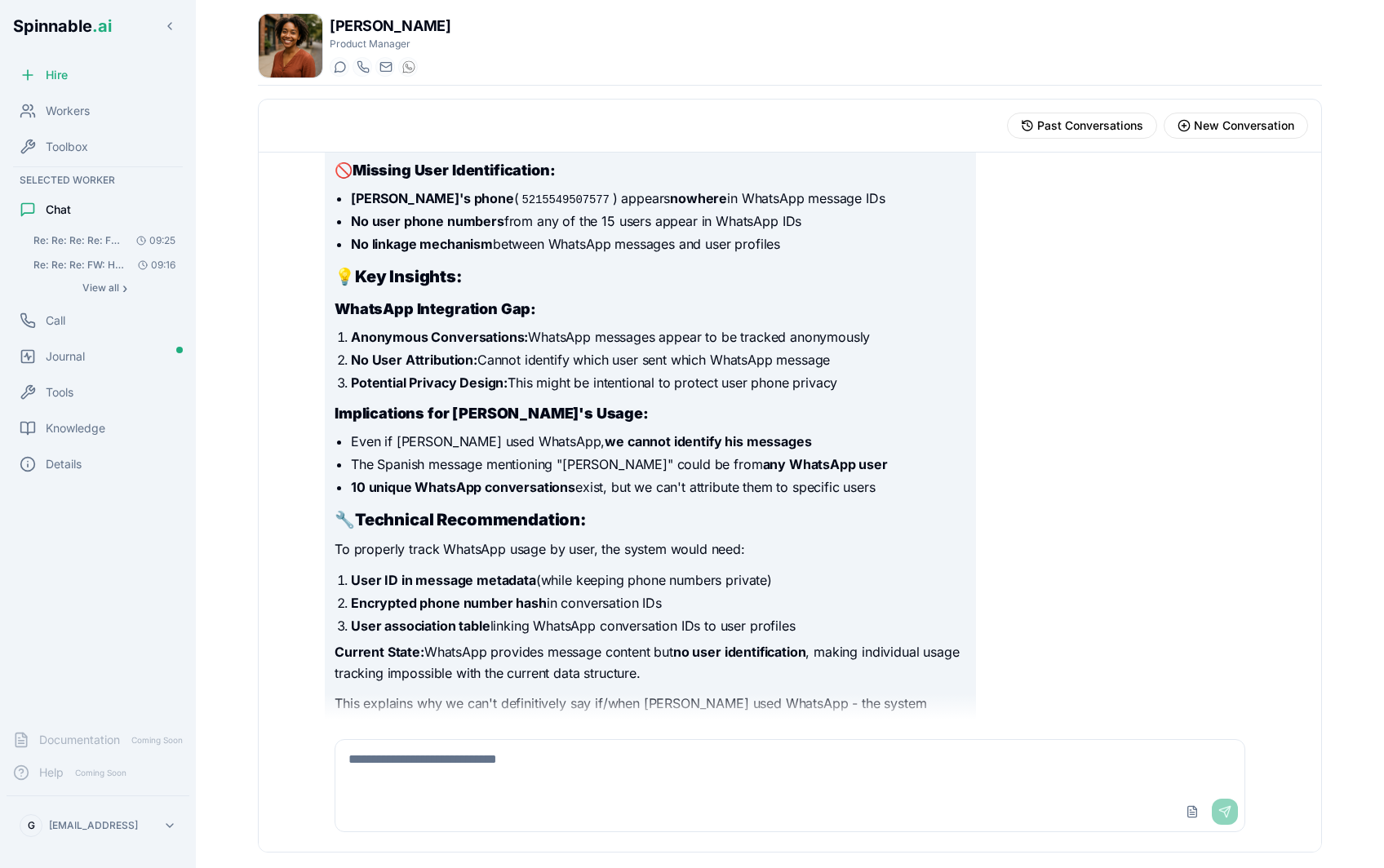
click at [576, 570] on li "User ID in message metadata (while keeping phone numbers private)" at bounding box center [659, 580] width 616 height 19
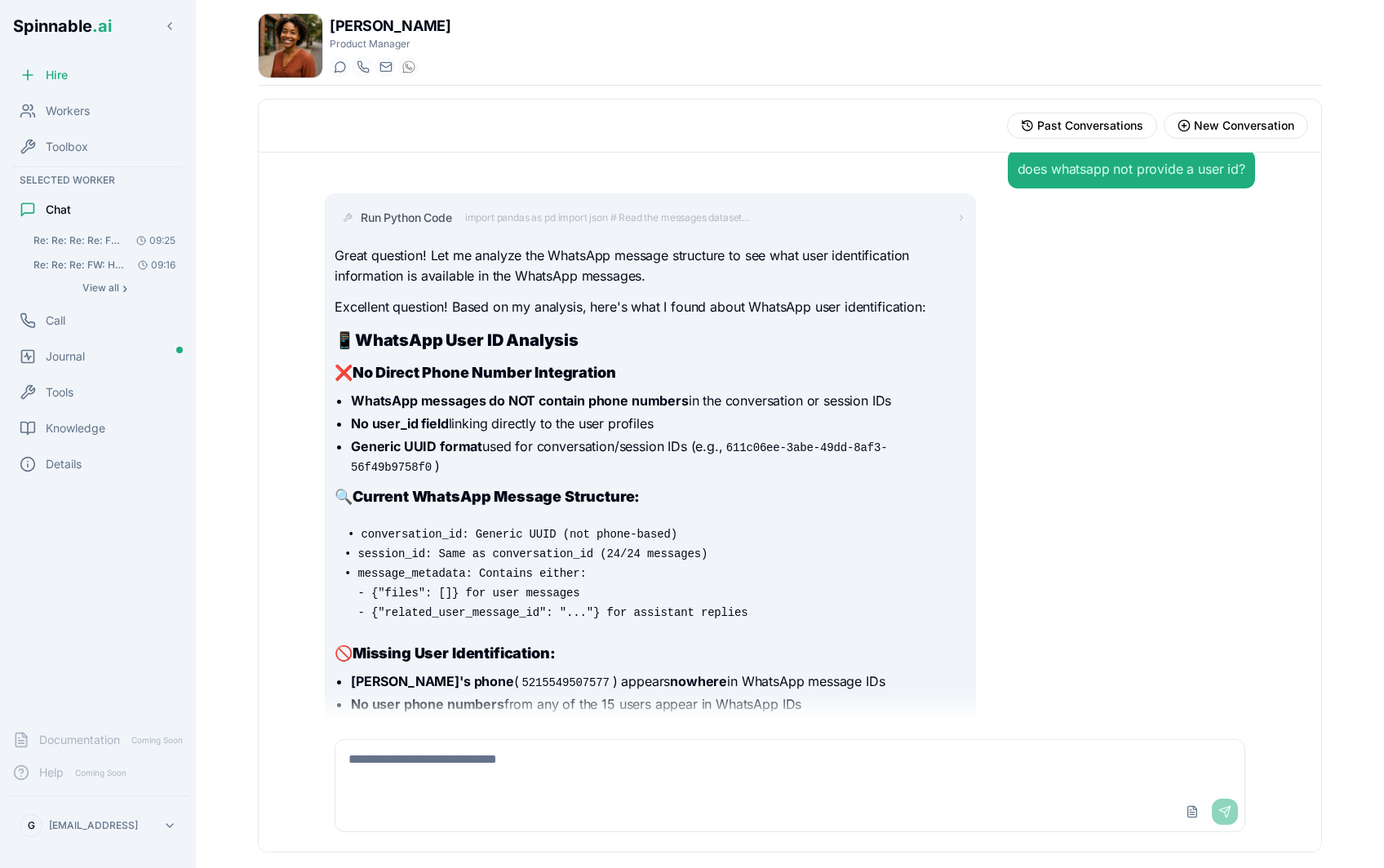
scroll to position [6112, 0]
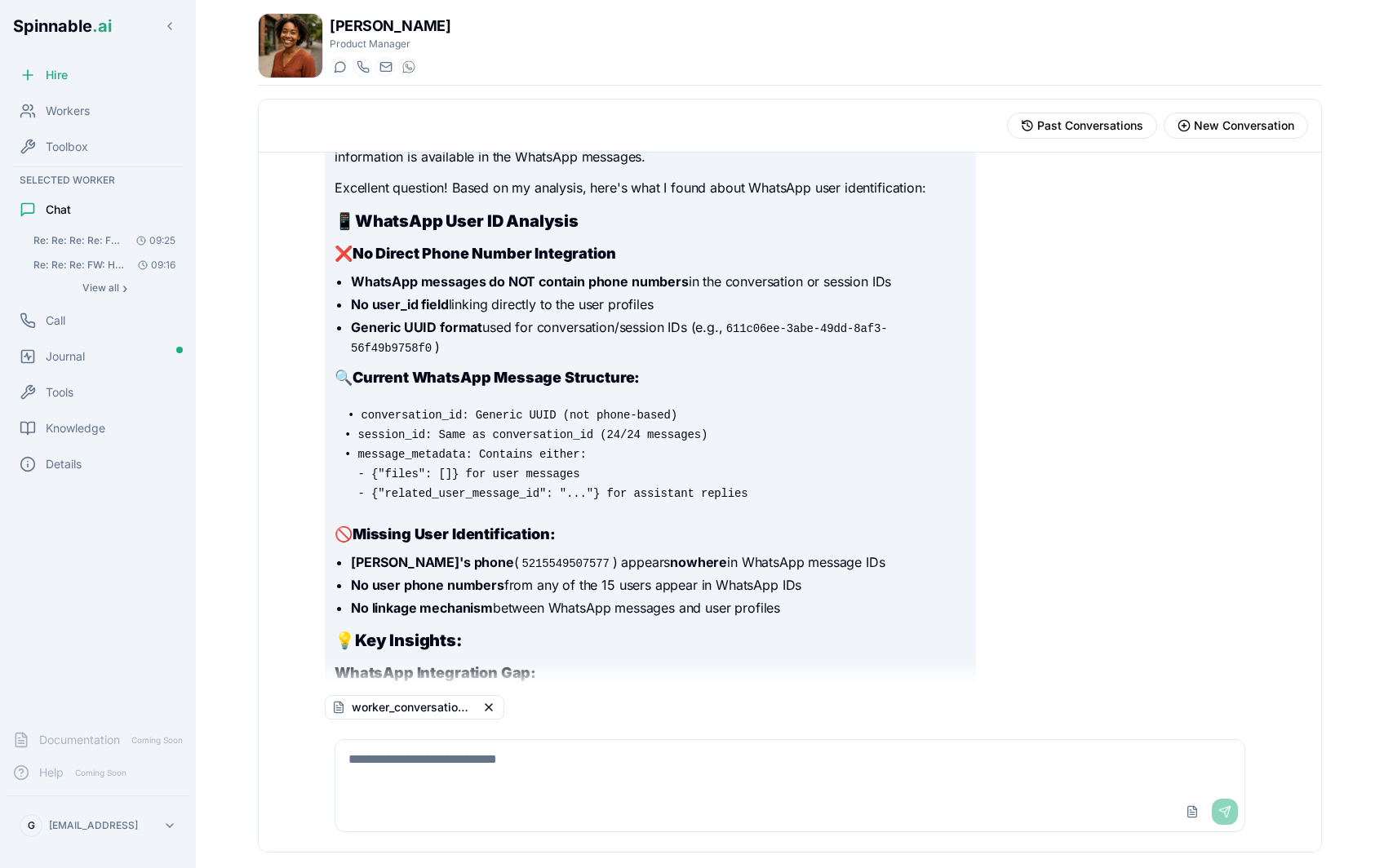
click at [829, 771] on textarea at bounding box center [790, 765] width 909 height 53
type textarea "**********"
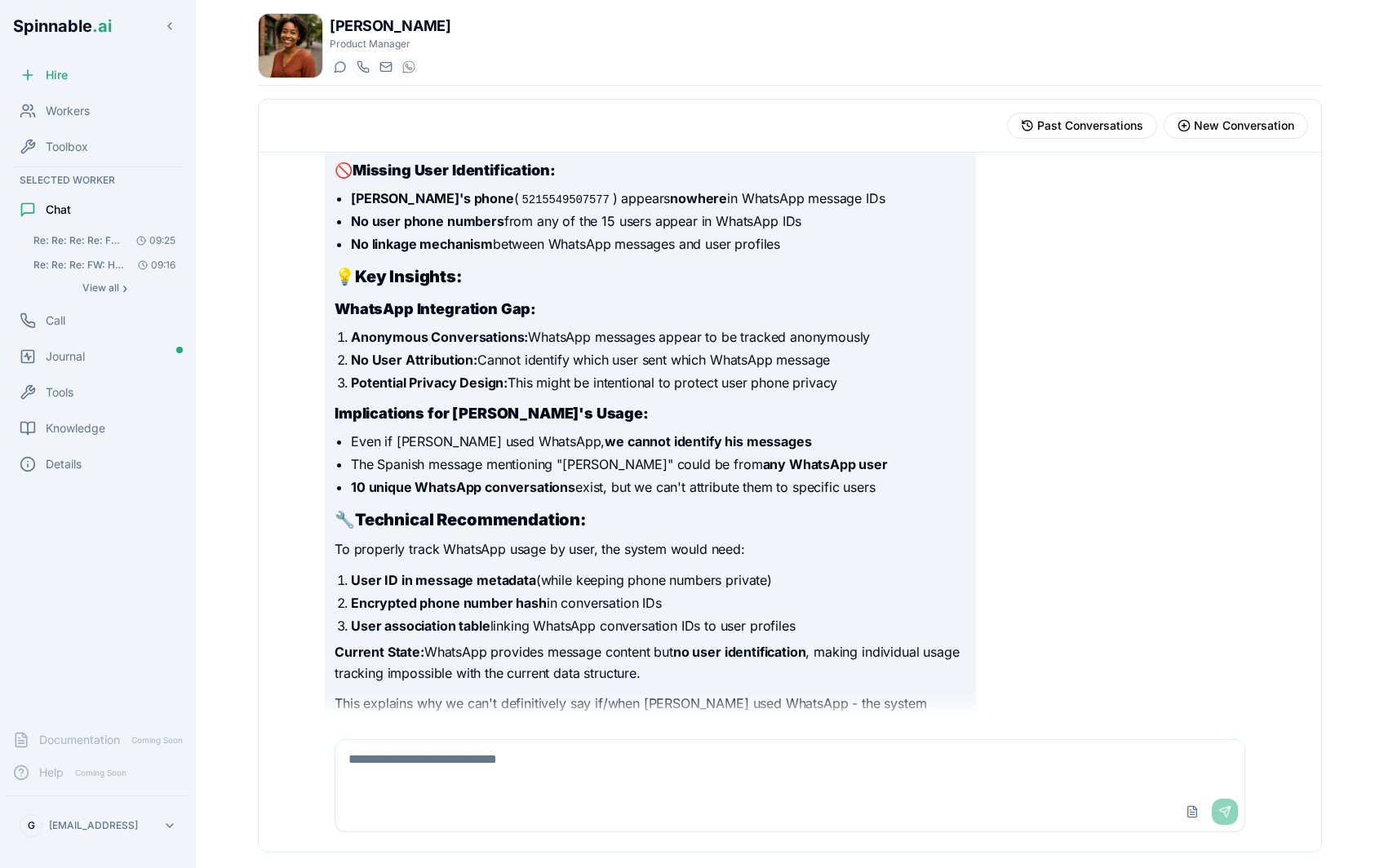
scroll to position [6614, 0]
